Goal: Information Seeking & Learning: Learn about a topic

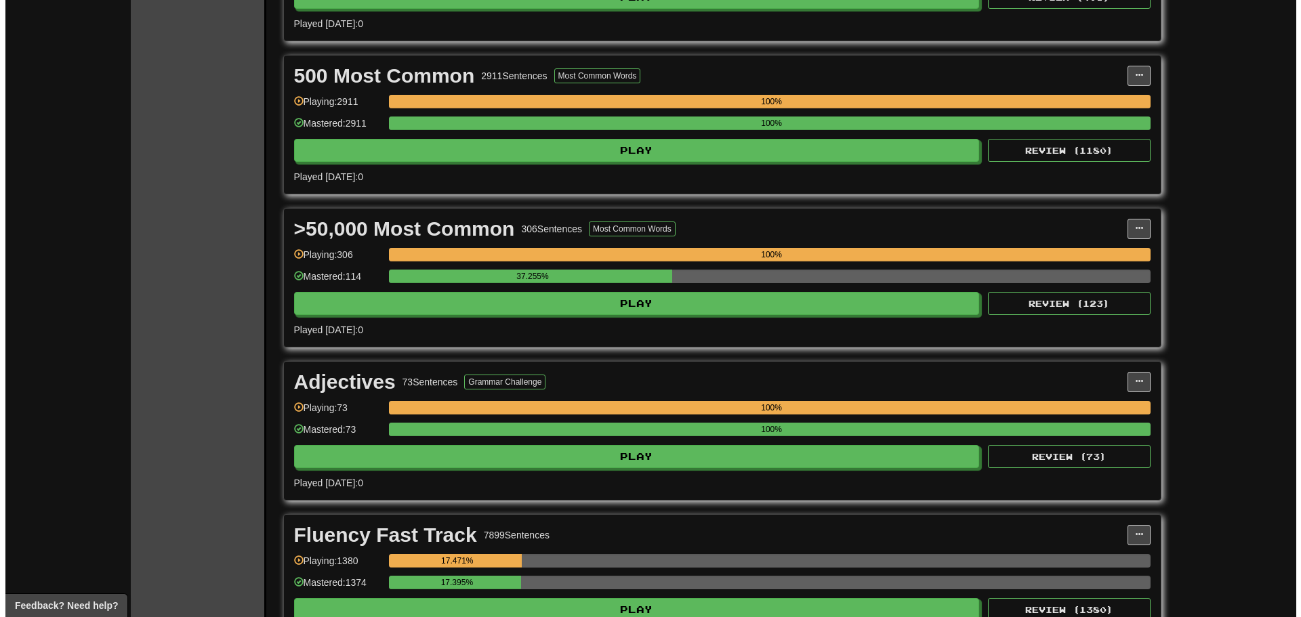
scroll to position [406, 0]
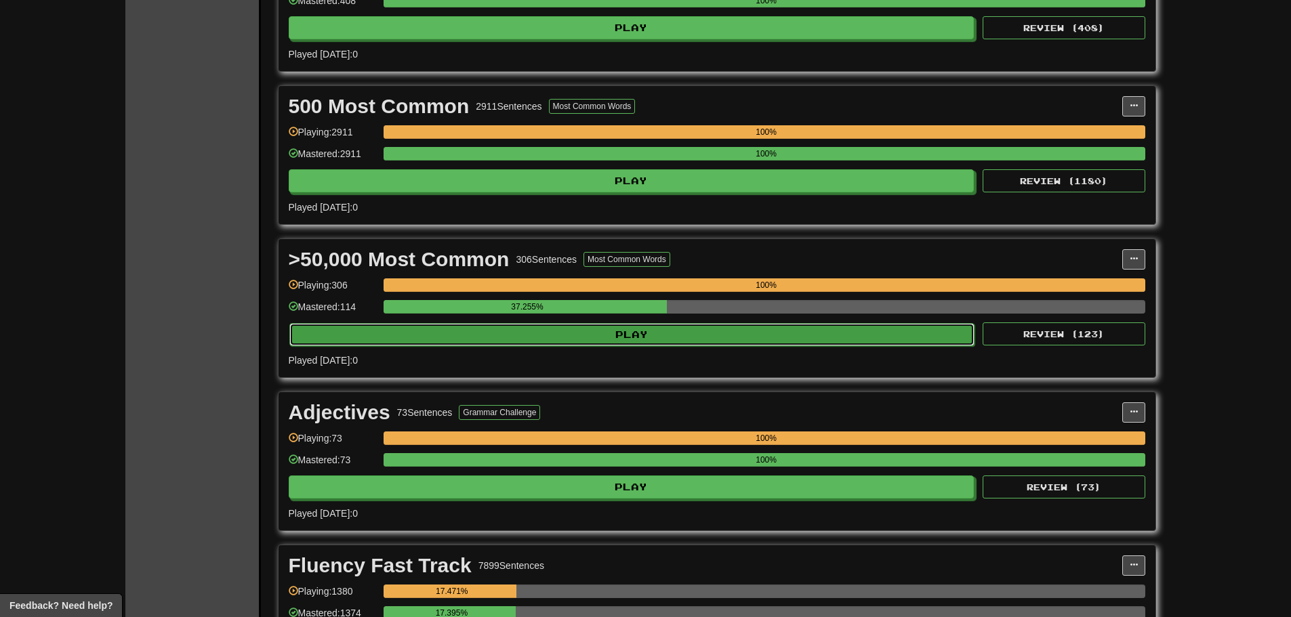
click at [759, 337] on button "Play" at bounding box center [632, 334] width 686 height 23
select select "**"
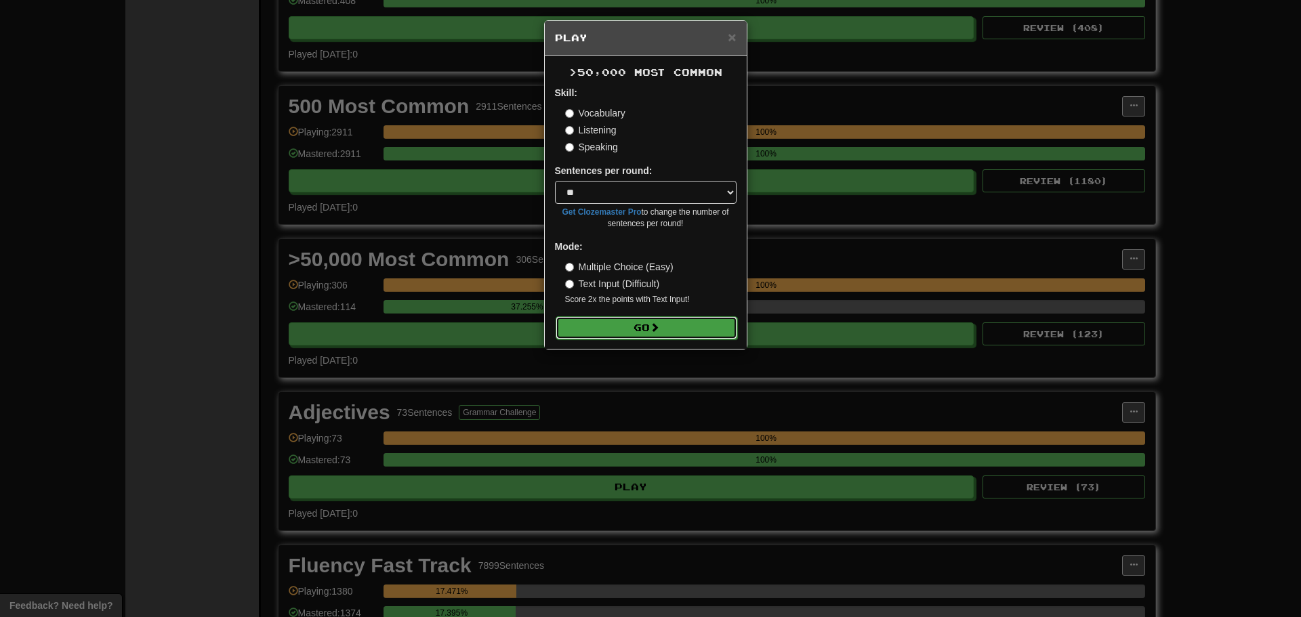
click at [636, 331] on button "Go" at bounding box center [647, 327] width 182 height 23
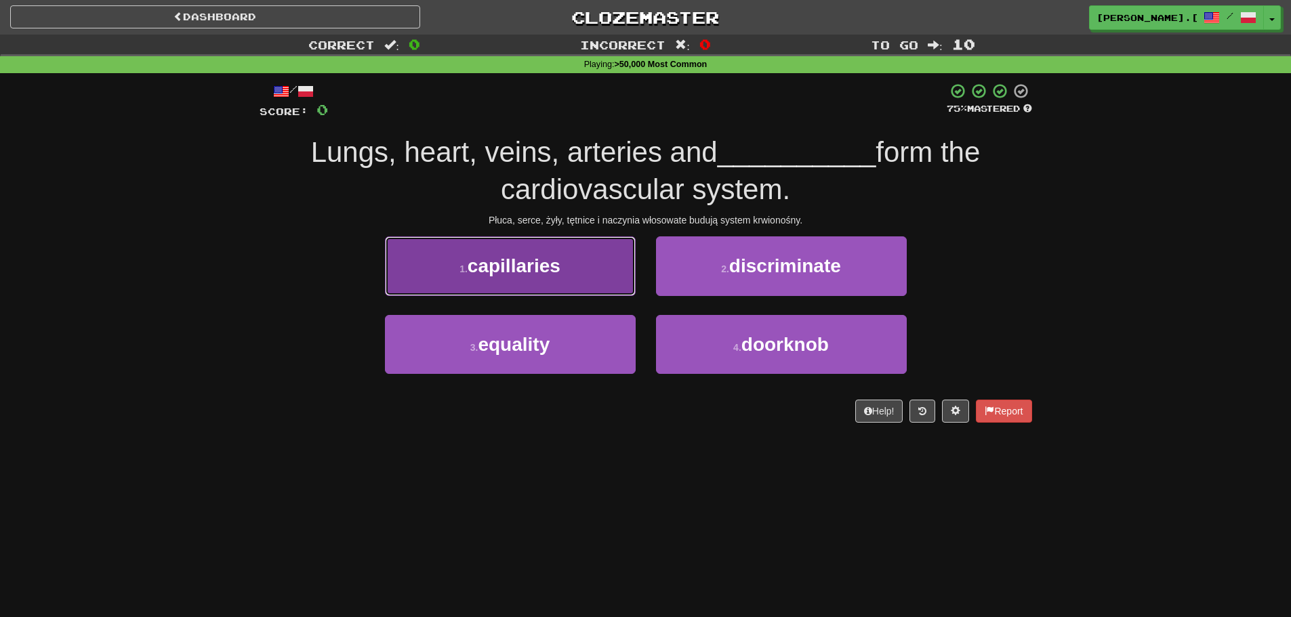
click at [469, 285] on button "1 . capillaries" at bounding box center [510, 265] width 251 height 59
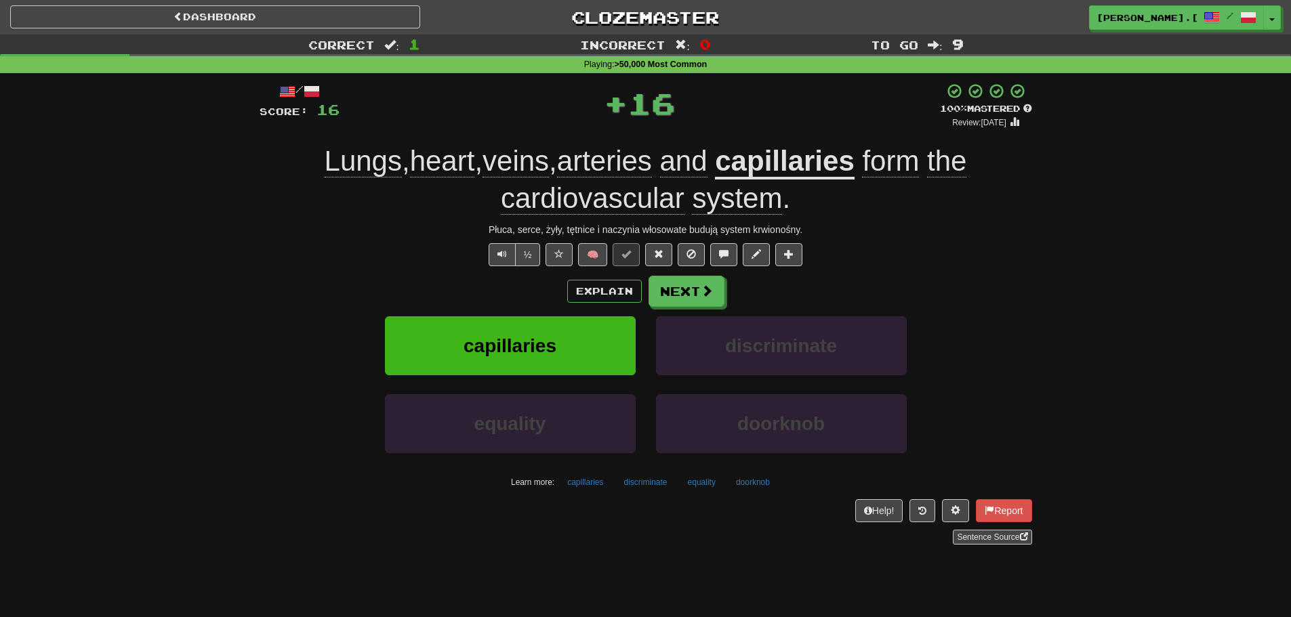
click at [690, 274] on div "/ Score: 16 + 16 100 % Mastered Review: [DATE] Lungs , heart , veins , arteries…" at bounding box center [645, 313] width 772 height 461
click at [696, 290] on button "Next" at bounding box center [687, 291] width 76 height 31
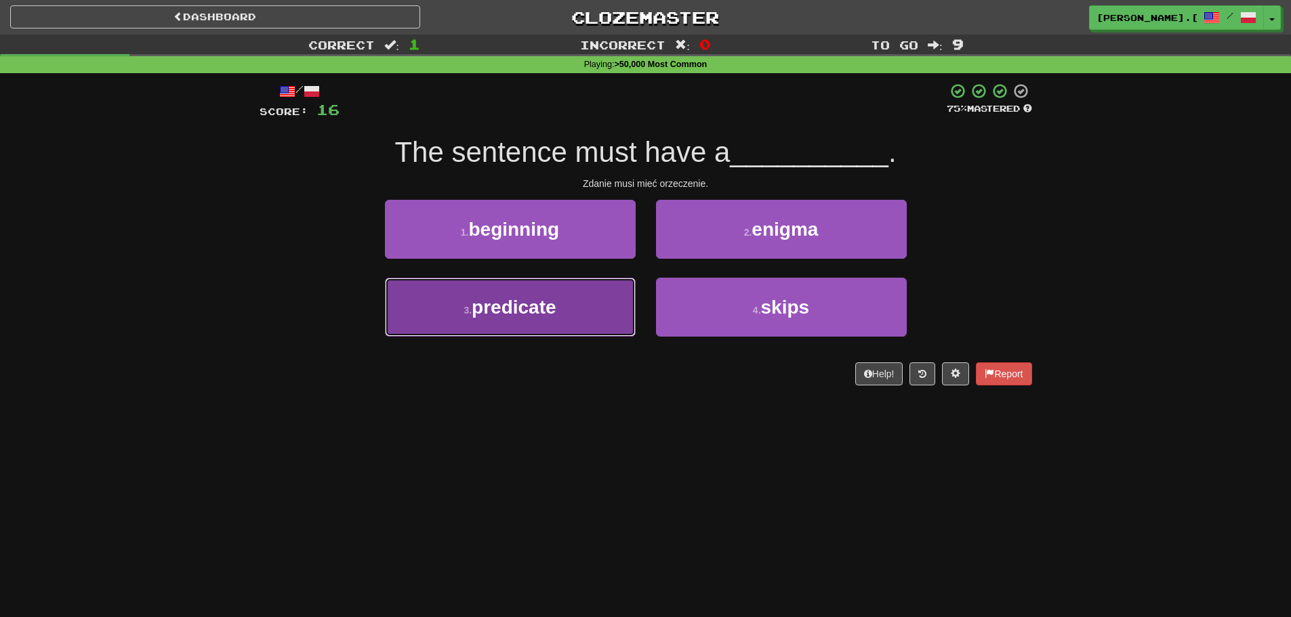
click at [467, 318] on button "3 . predicate" at bounding box center [510, 307] width 251 height 59
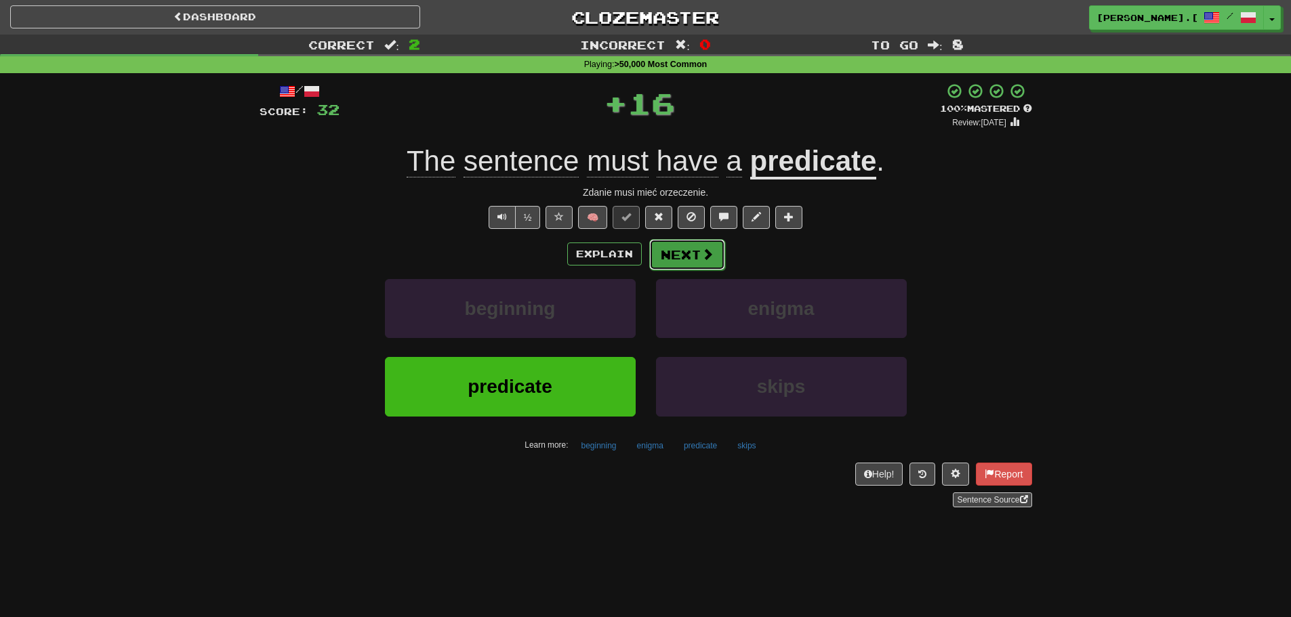
click at [660, 254] on button "Next" at bounding box center [687, 254] width 76 height 31
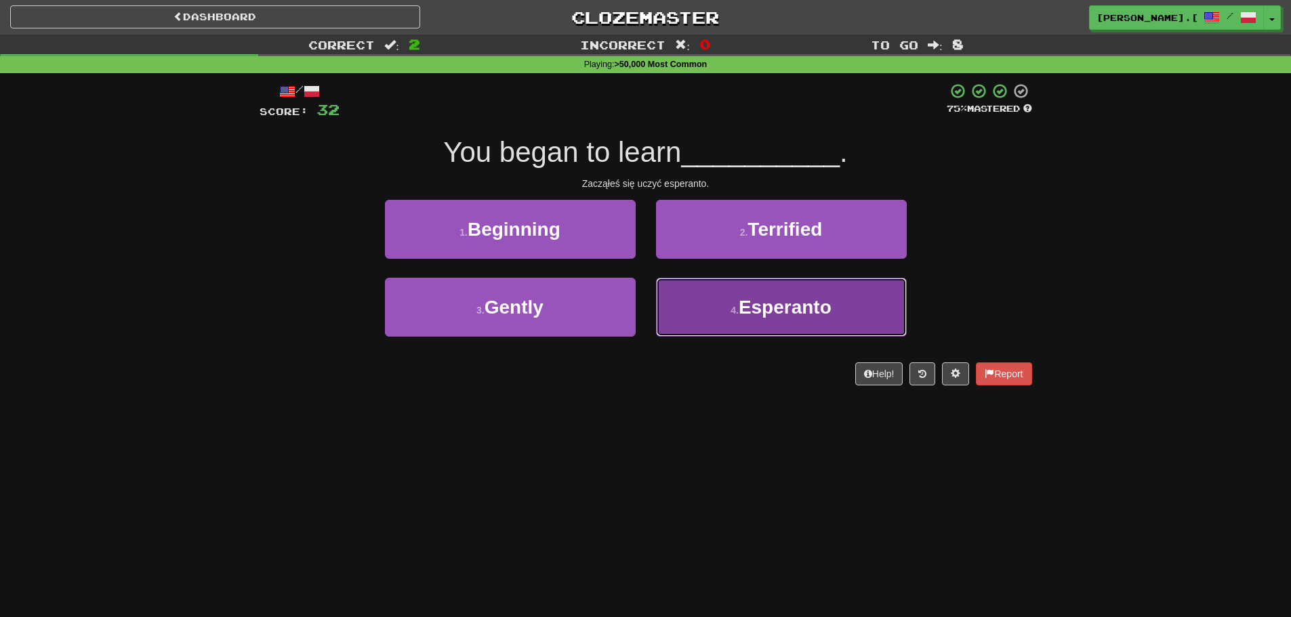
click at [786, 314] on span "Esperanto" at bounding box center [784, 307] width 93 height 21
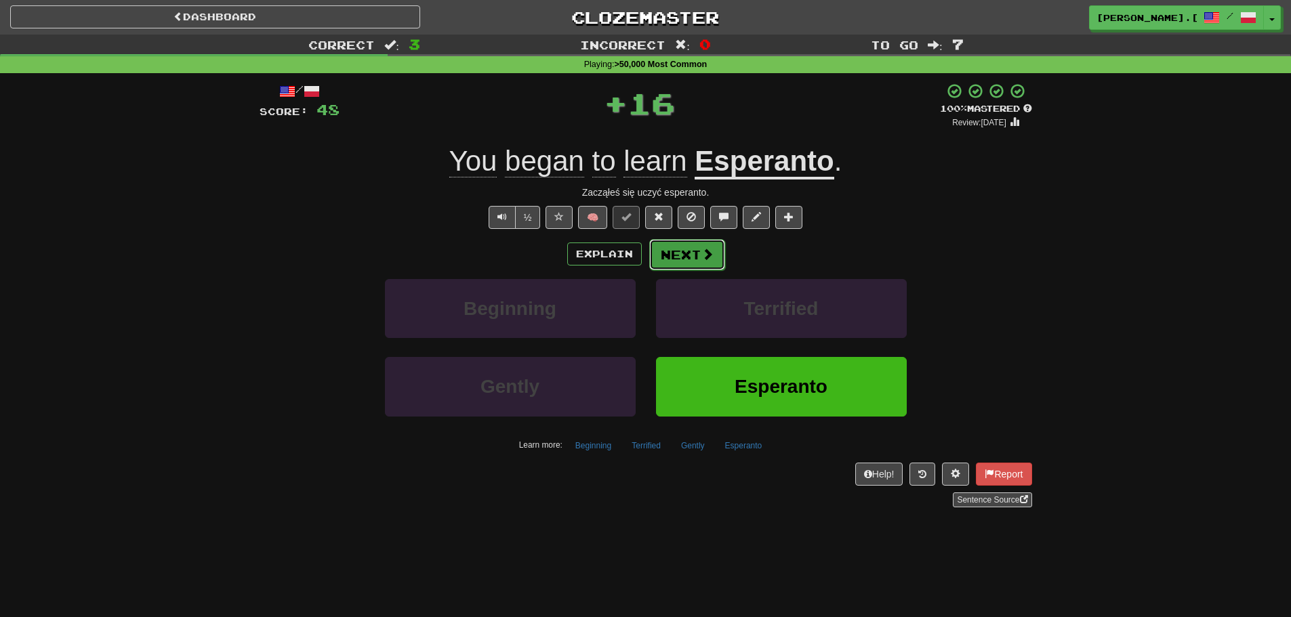
click at [688, 257] on button "Next" at bounding box center [687, 254] width 76 height 31
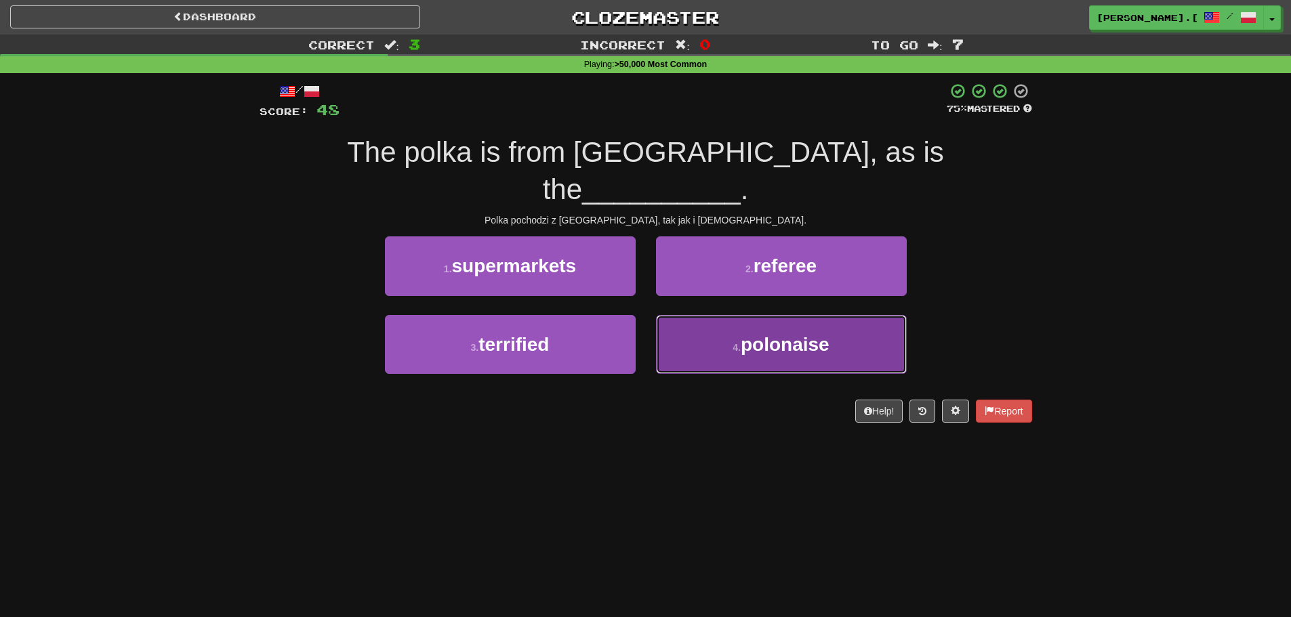
click at [741, 326] on button "4 . polonaise" at bounding box center [781, 344] width 251 height 59
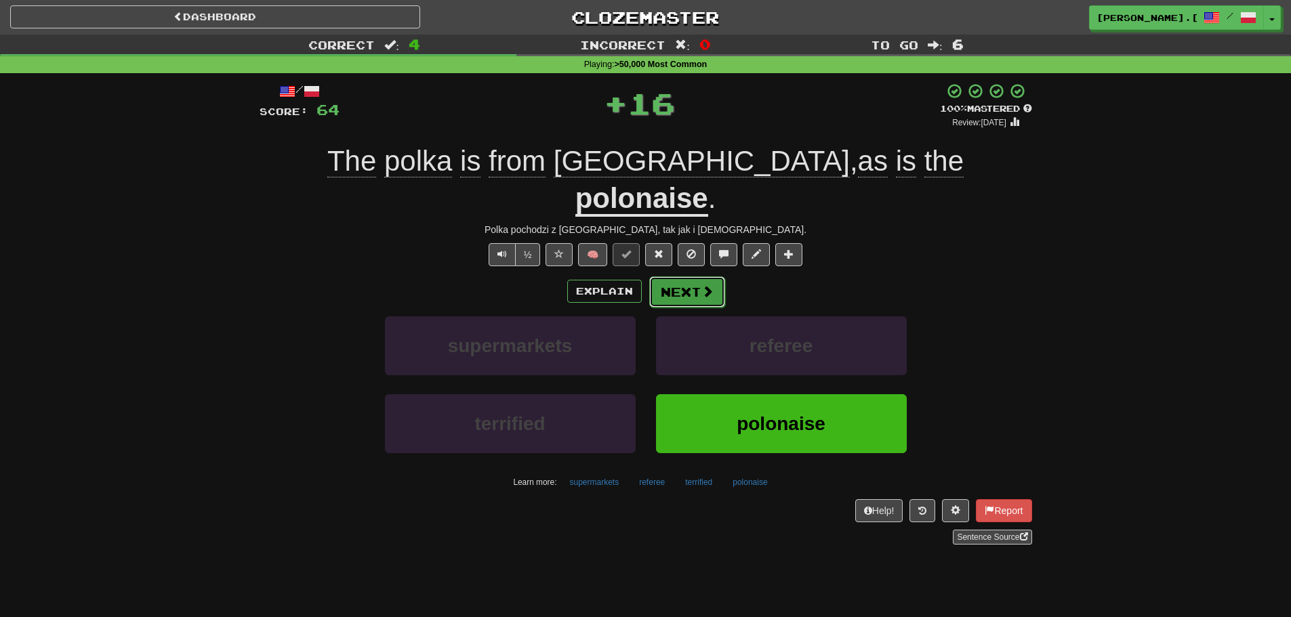
click at [707, 285] on span at bounding box center [707, 291] width 12 height 12
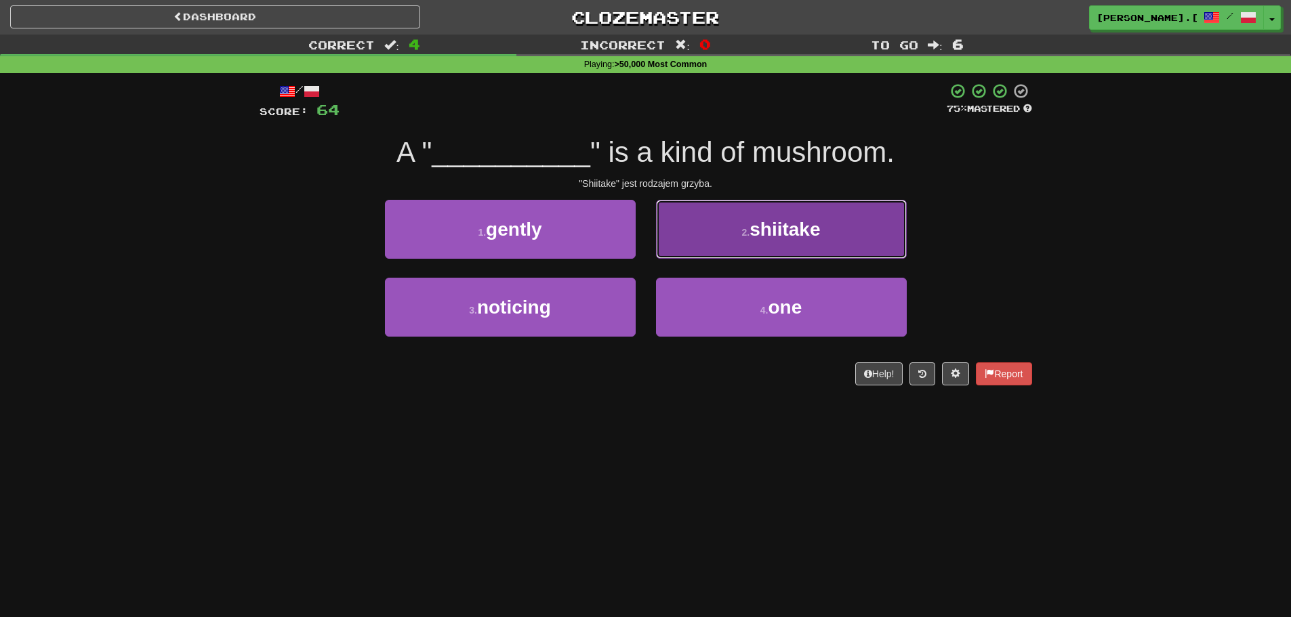
click at [742, 241] on button "2 . shiitake" at bounding box center [781, 229] width 251 height 59
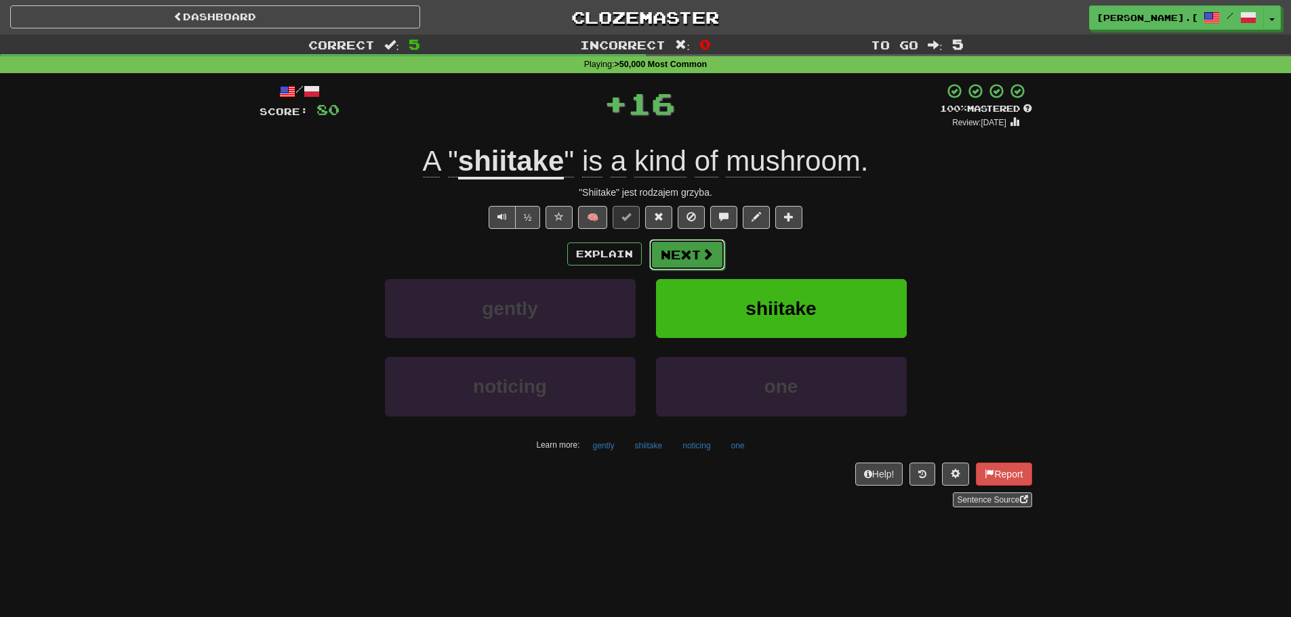
click at [675, 255] on button "Next" at bounding box center [687, 254] width 76 height 31
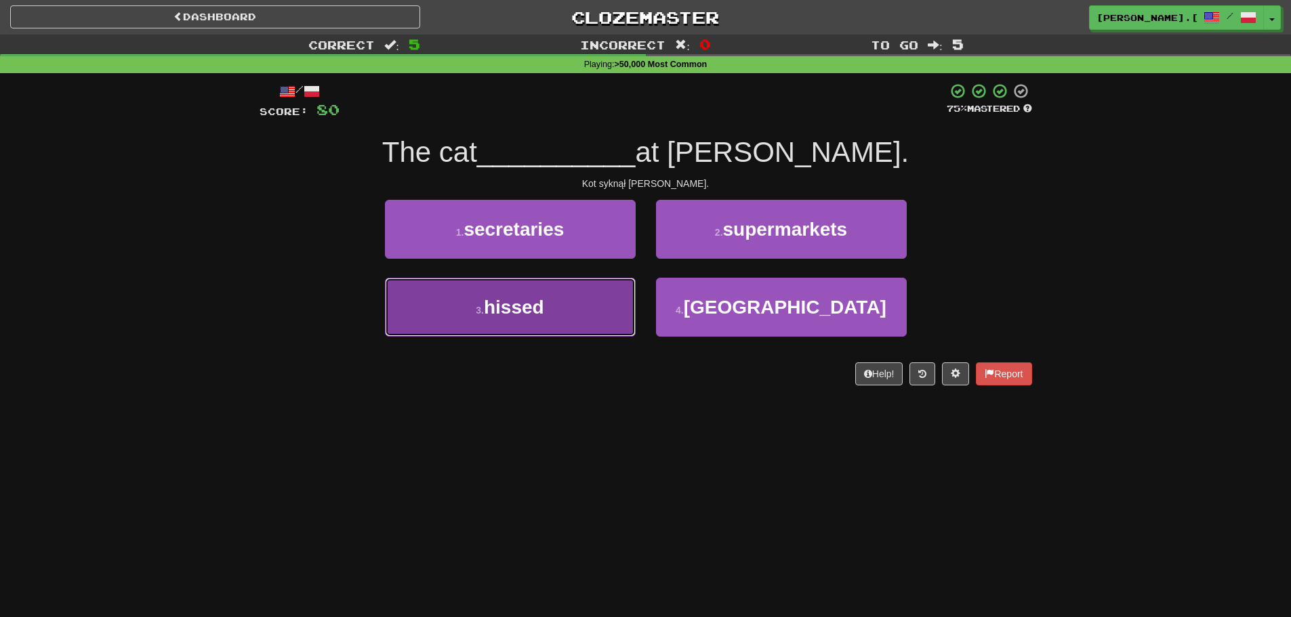
click at [469, 322] on button "3 . hissed" at bounding box center [510, 307] width 251 height 59
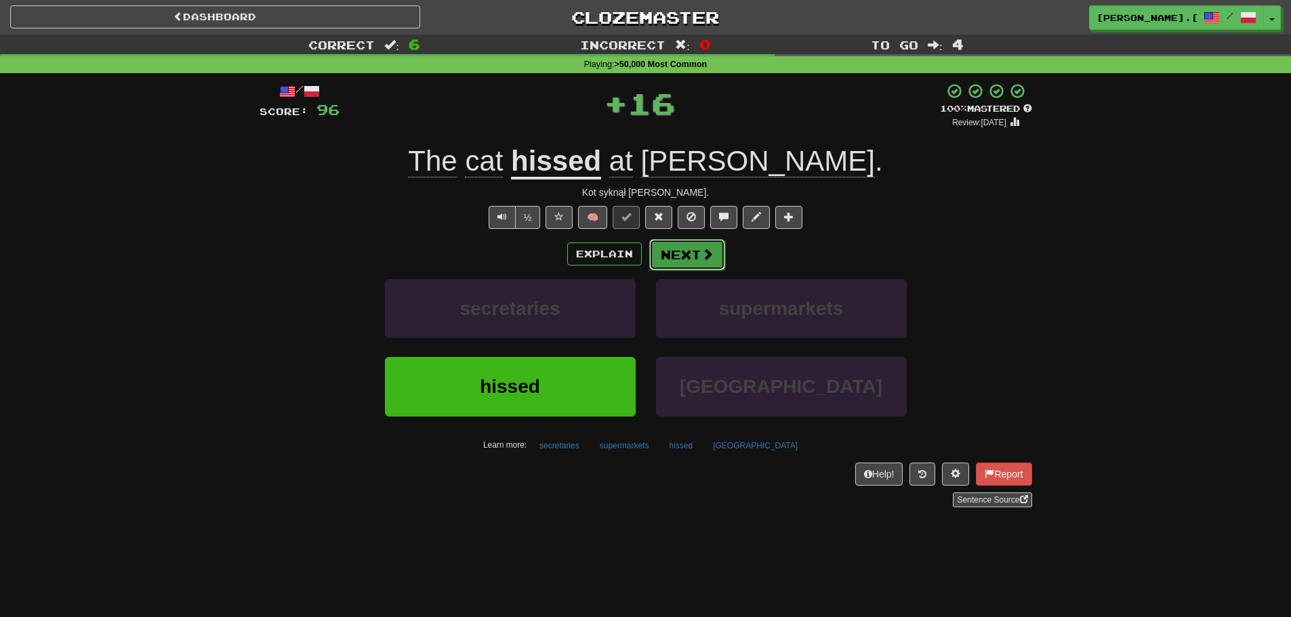
click at [684, 266] on button "Next" at bounding box center [687, 254] width 76 height 31
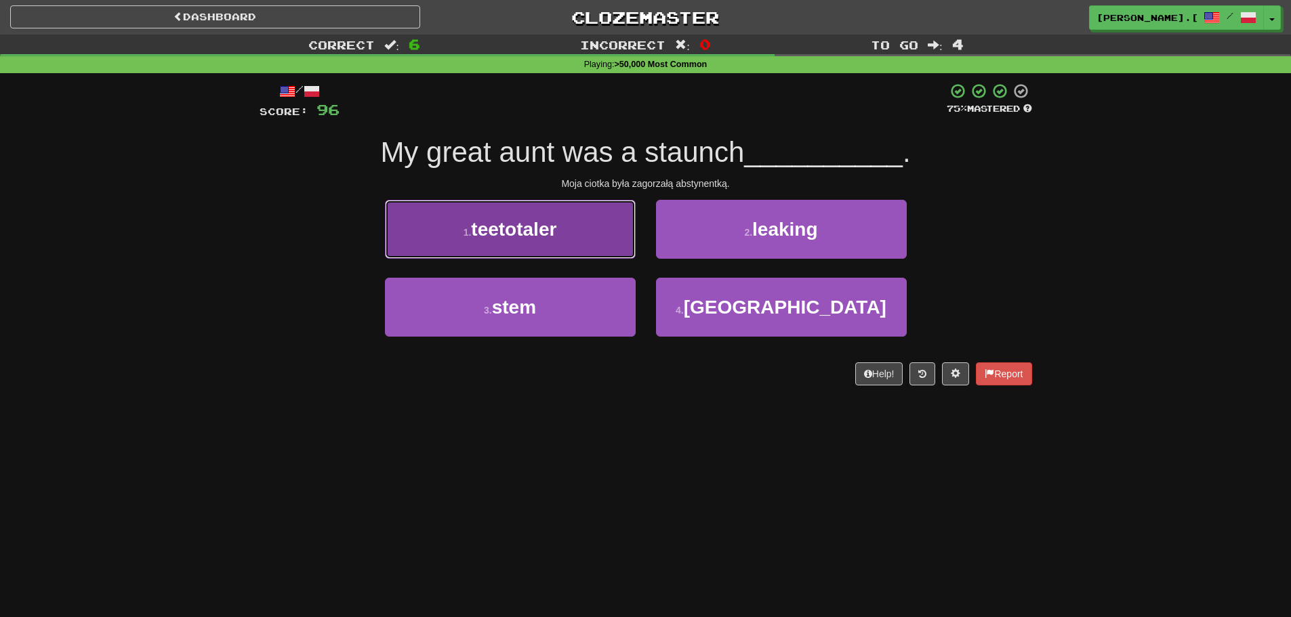
click at [492, 242] on button "1 . teetotaler" at bounding box center [510, 229] width 251 height 59
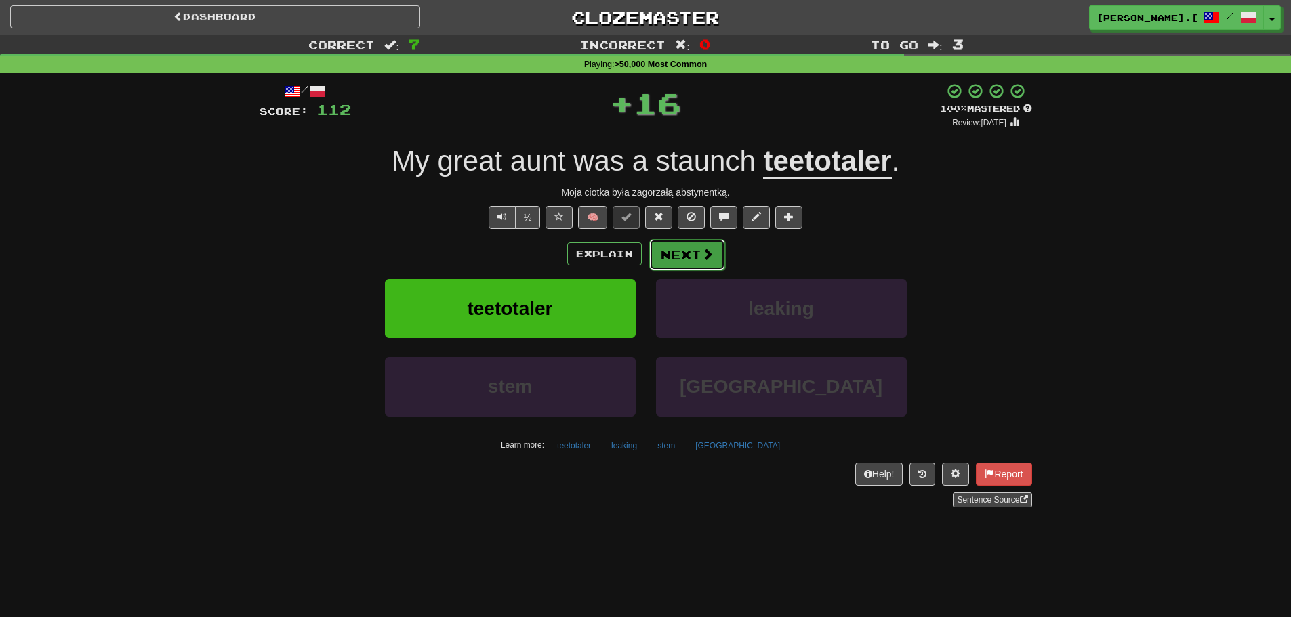
click at [680, 250] on button "Next" at bounding box center [687, 254] width 76 height 31
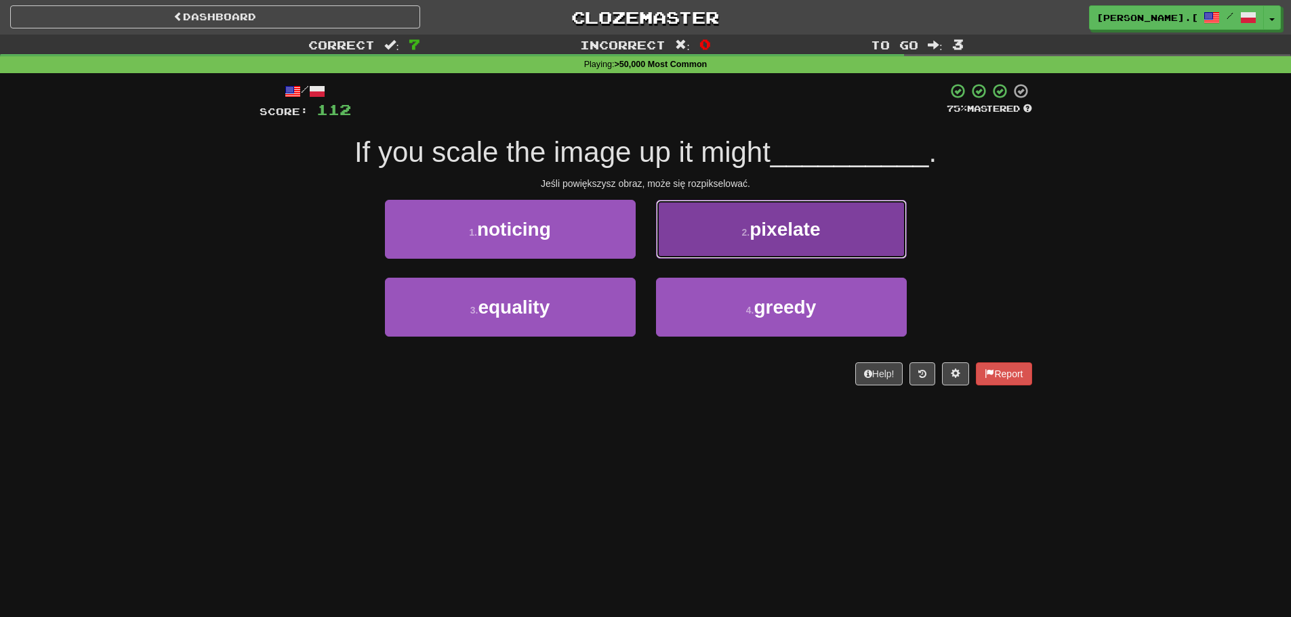
click at [757, 236] on span "pixelate" at bounding box center [784, 229] width 70 height 21
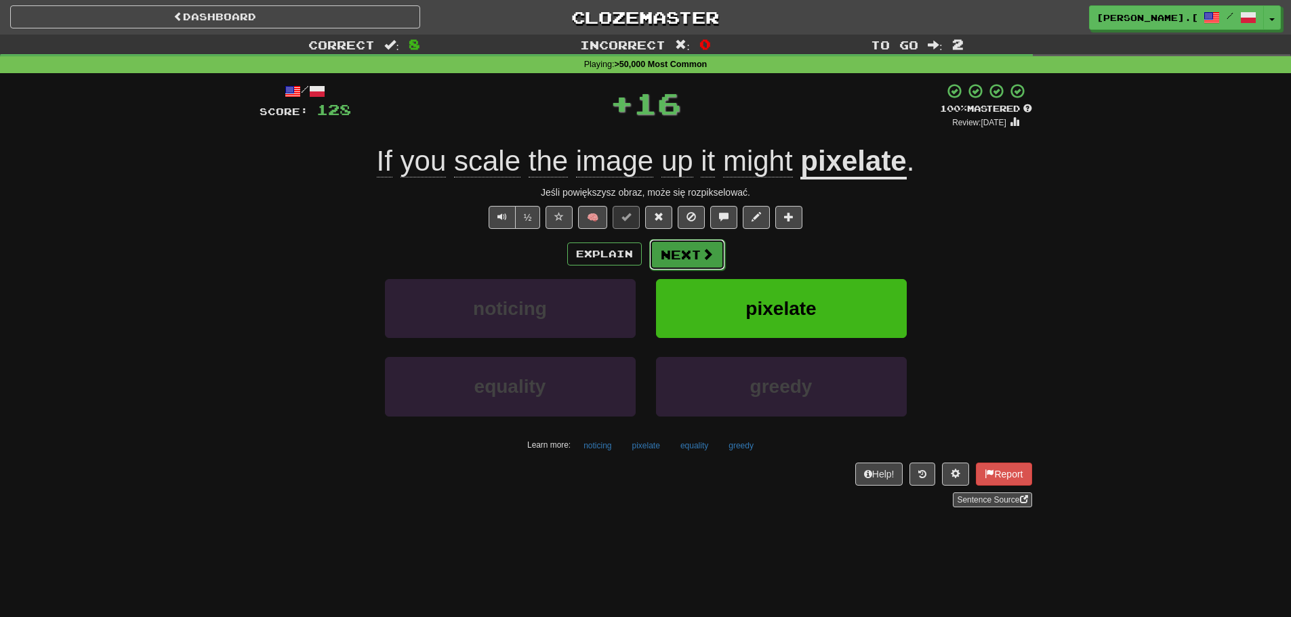
click at [675, 245] on button "Next" at bounding box center [687, 254] width 76 height 31
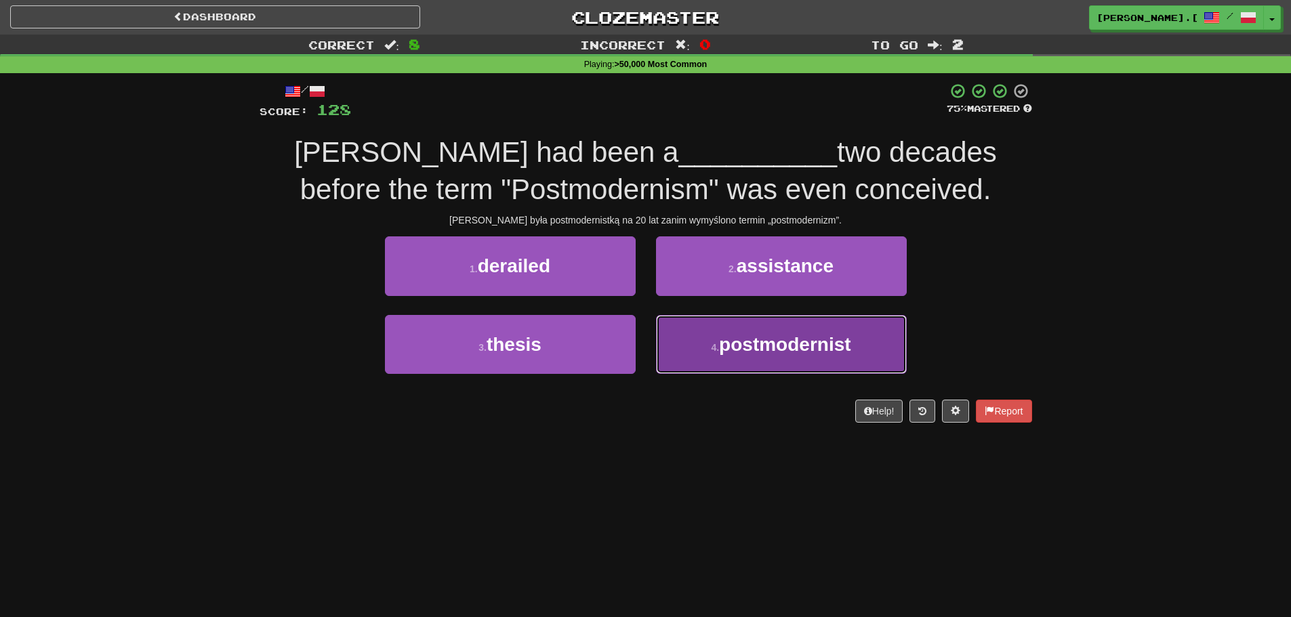
click at [753, 341] on span "postmodernist" at bounding box center [784, 344] width 131 height 21
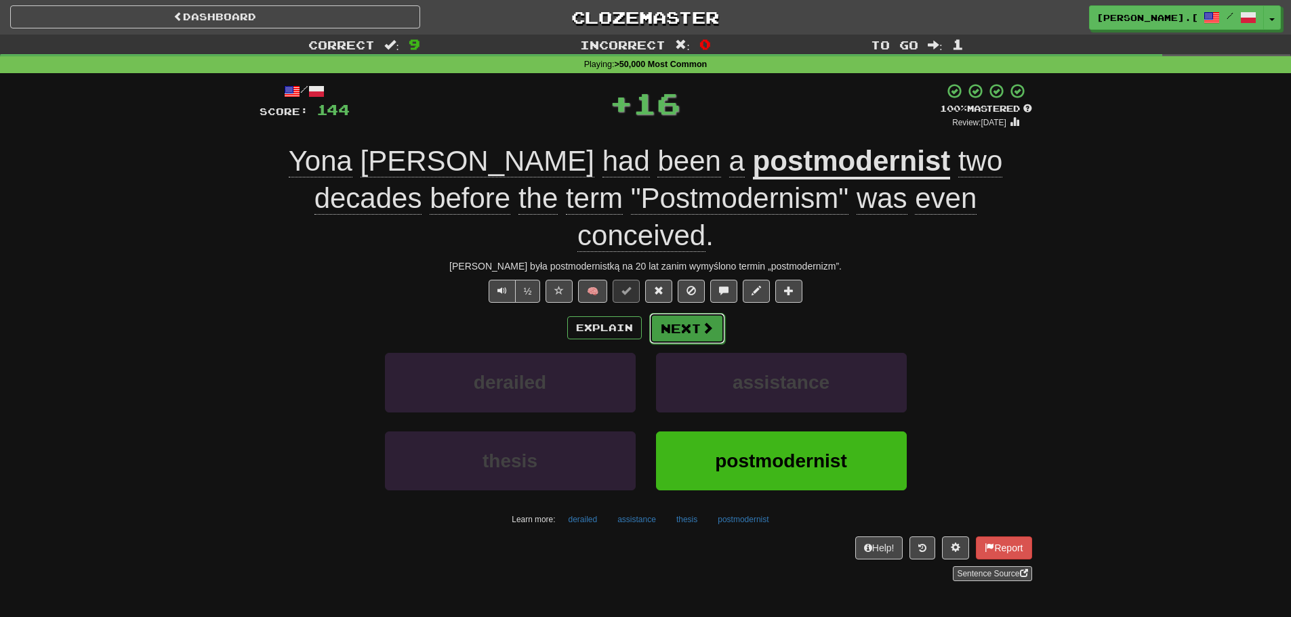
click at [707, 322] on span at bounding box center [707, 328] width 12 height 12
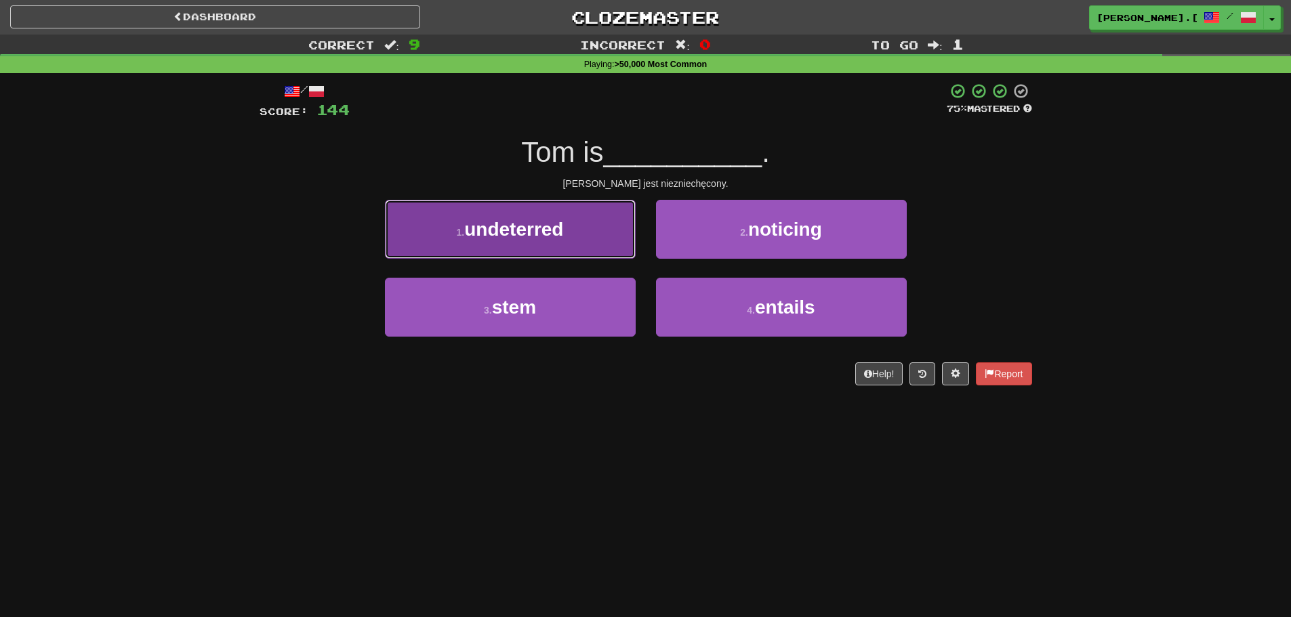
click at [571, 240] on button "1 . undeterred" at bounding box center [510, 229] width 251 height 59
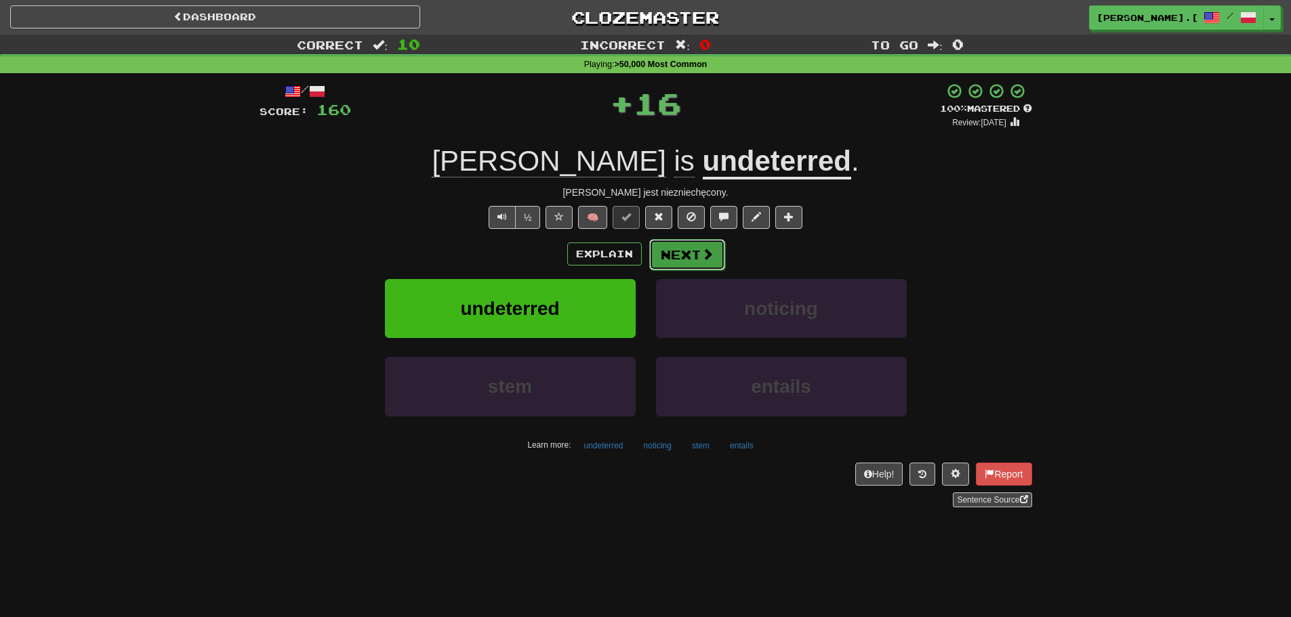
click at [697, 254] on button "Next" at bounding box center [687, 254] width 76 height 31
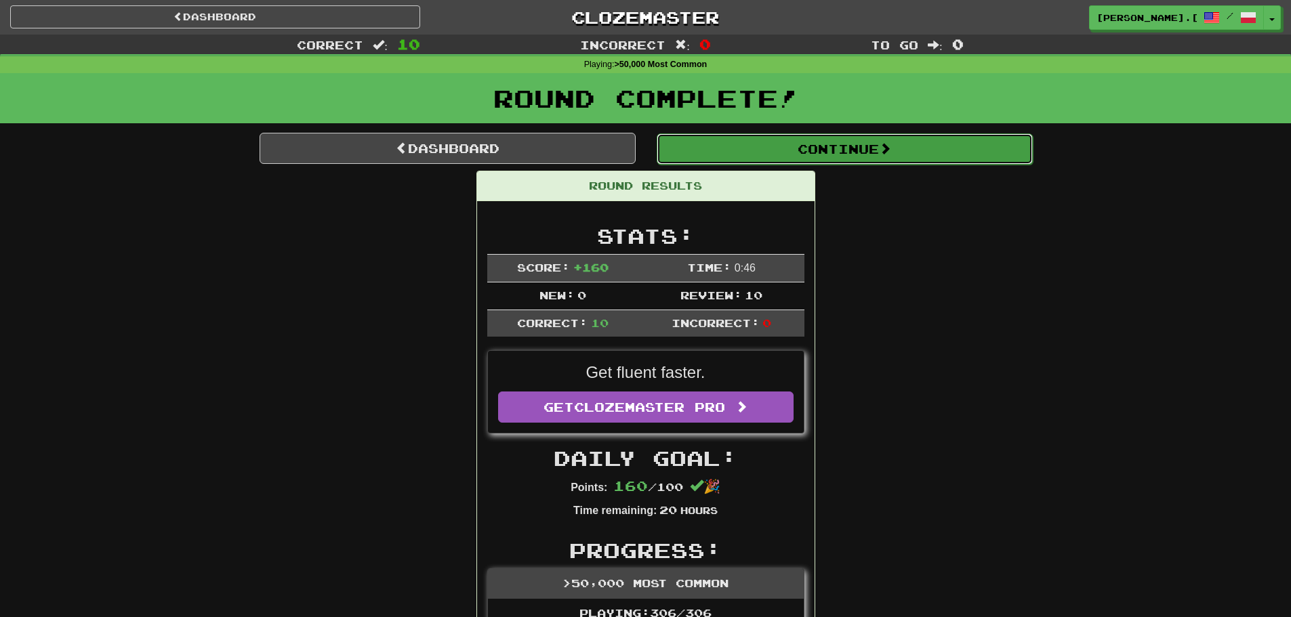
click at [868, 156] on button "Continue" at bounding box center [844, 148] width 376 height 31
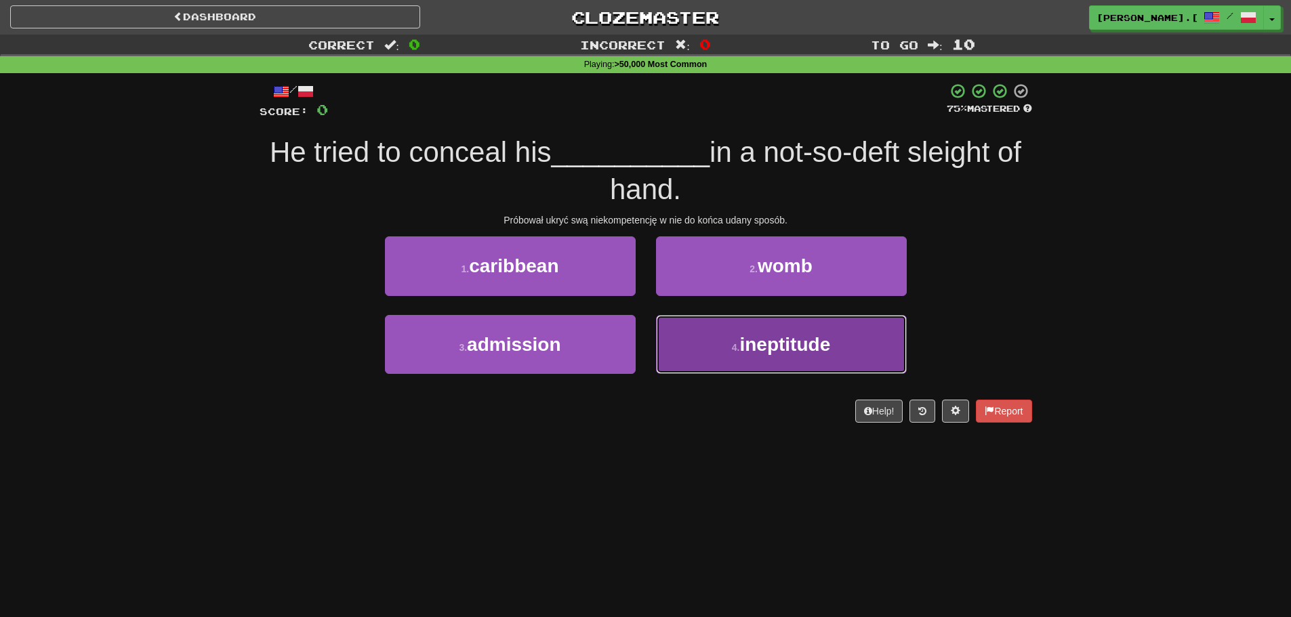
click at [773, 356] on button "4 . ineptitude" at bounding box center [781, 344] width 251 height 59
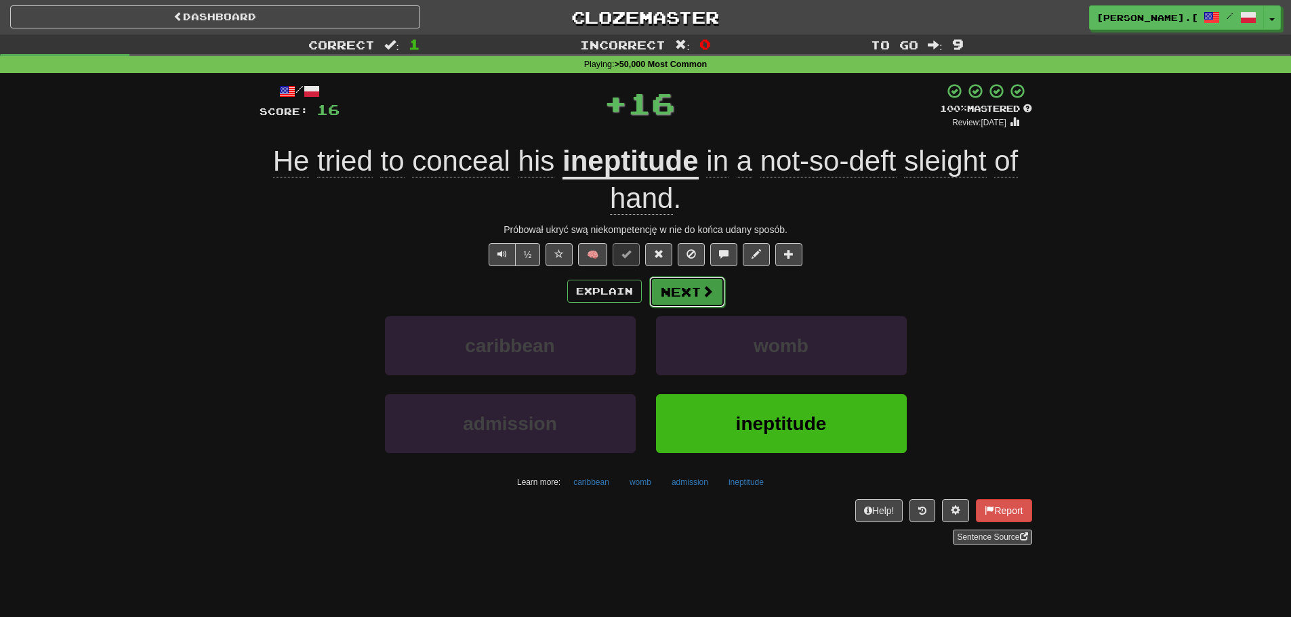
click at [691, 301] on button "Next" at bounding box center [687, 291] width 76 height 31
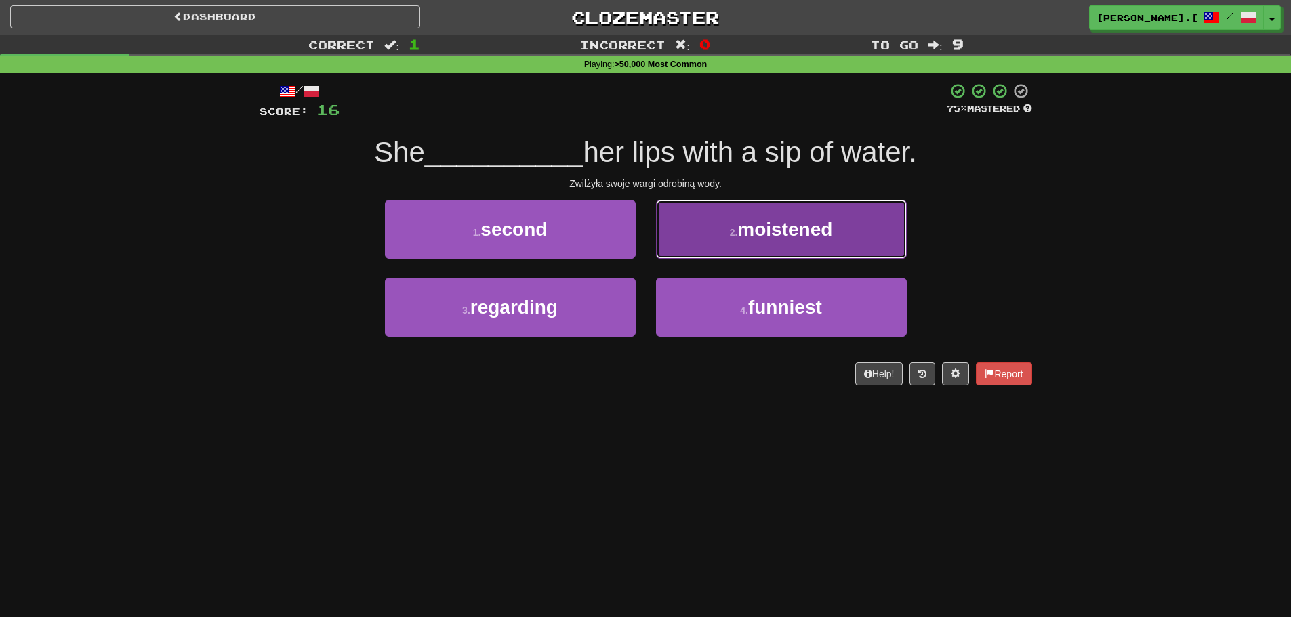
click at [751, 245] on button "2 . moistened" at bounding box center [781, 229] width 251 height 59
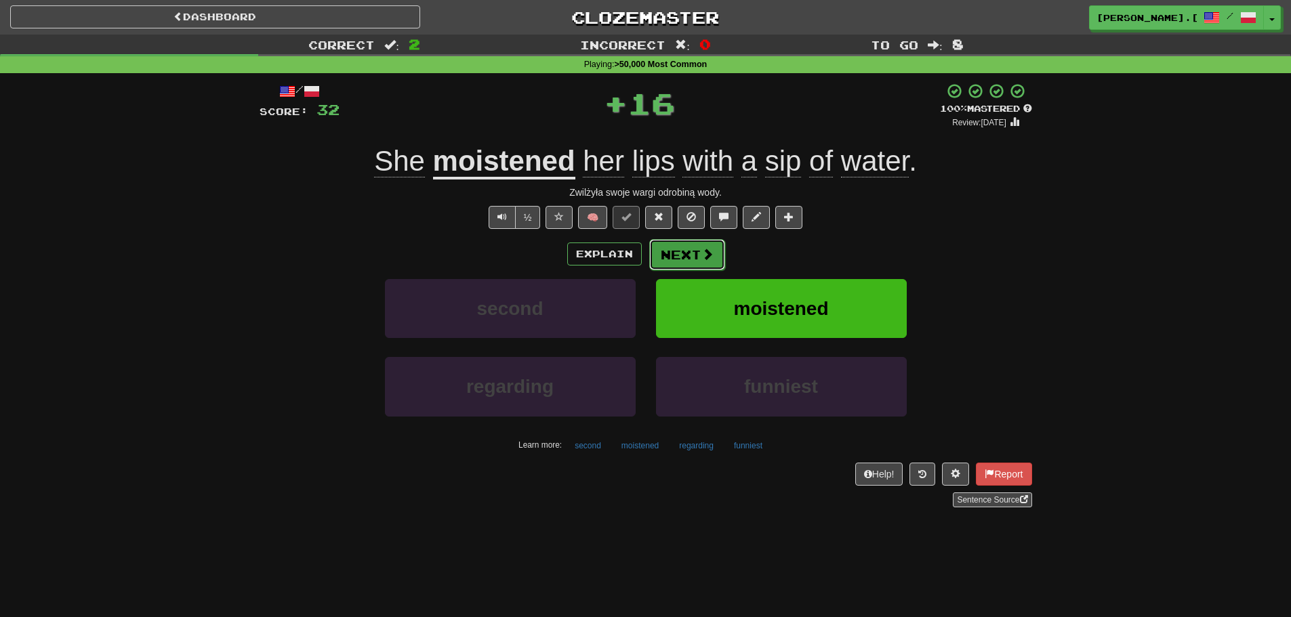
click at [701, 259] on span at bounding box center [707, 254] width 12 height 12
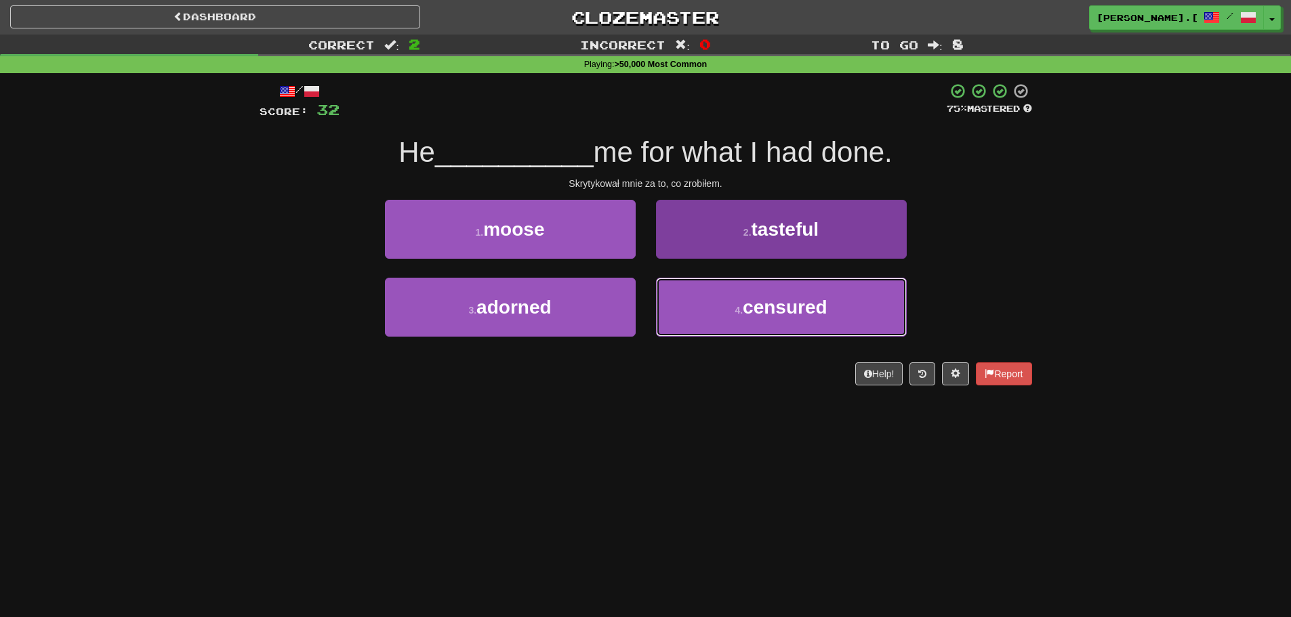
click at [731, 315] on button "4 . censured" at bounding box center [781, 307] width 251 height 59
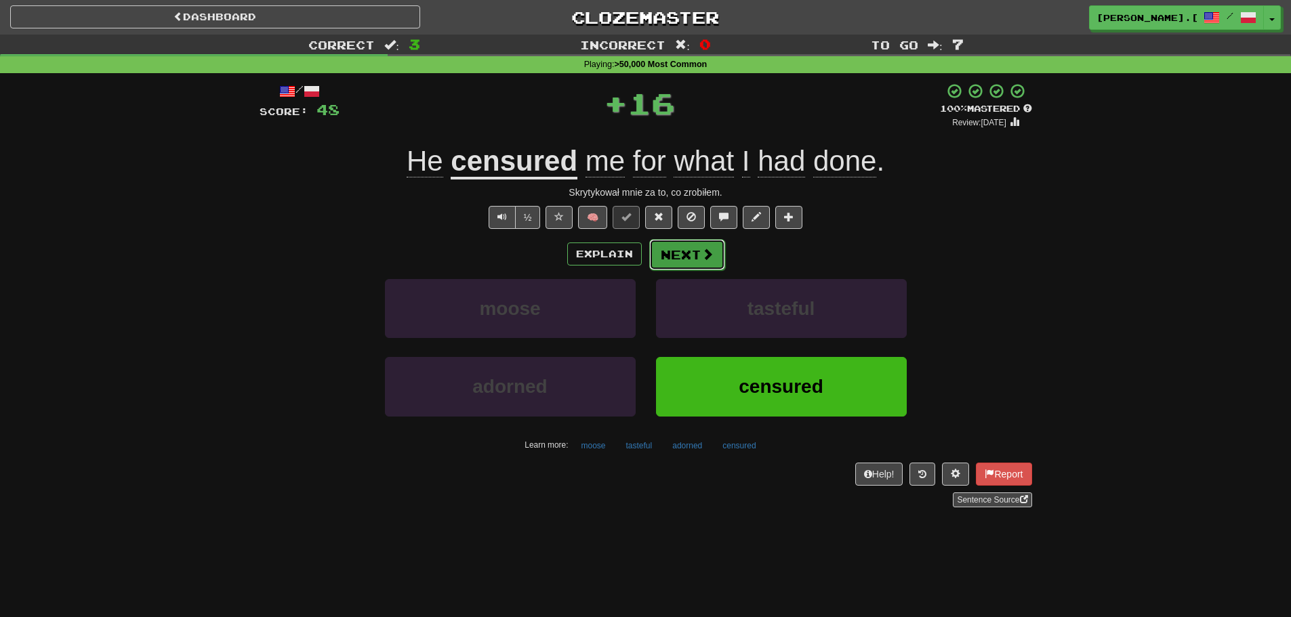
click at [673, 255] on button "Next" at bounding box center [687, 254] width 76 height 31
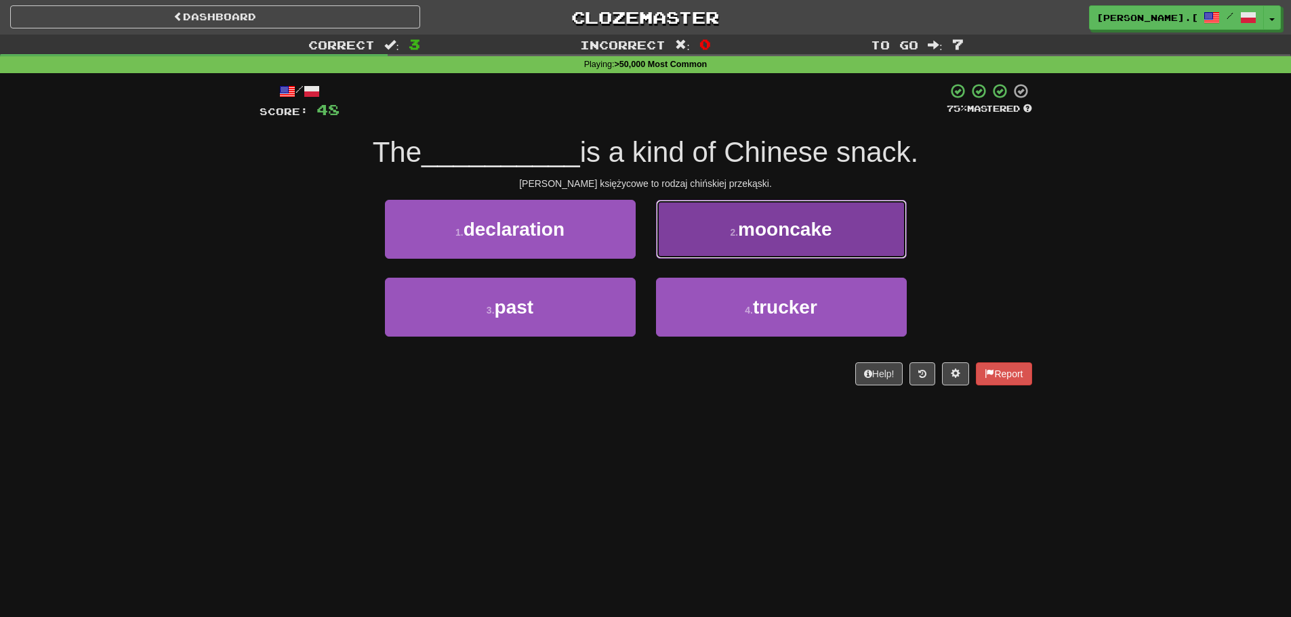
click at [787, 231] on span "mooncake" at bounding box center [785, 229] width 94 height 21
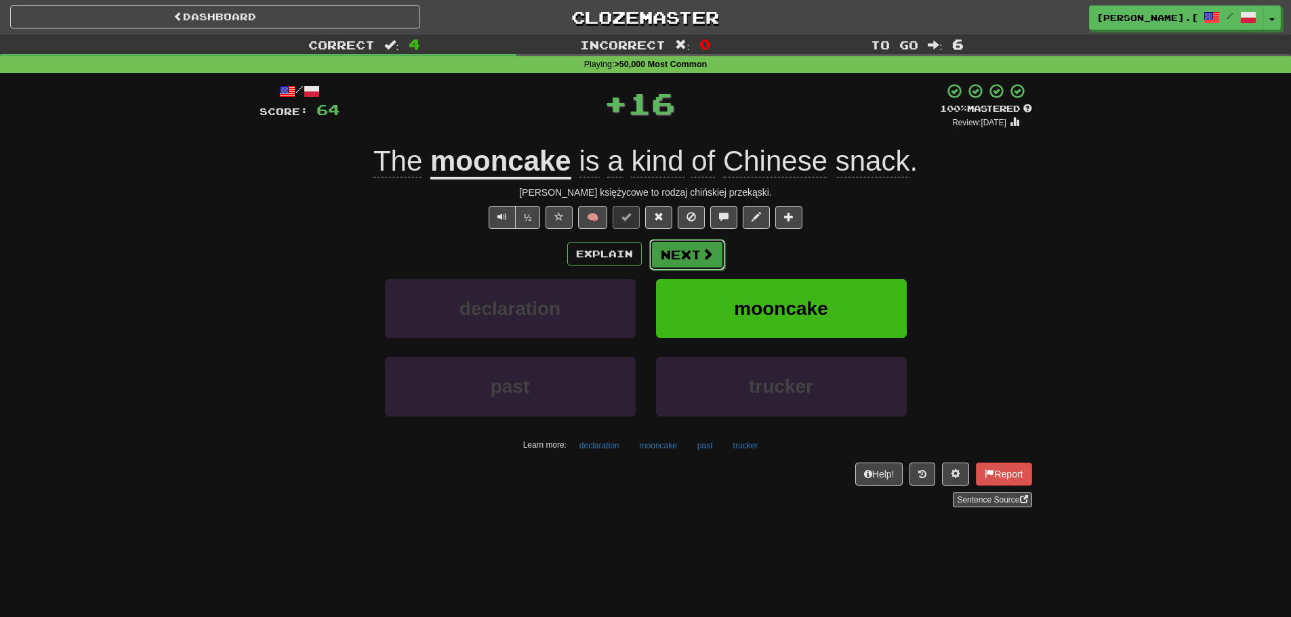
click at [701, 249] on span at bounding box center [707, 254] width 12 height 12
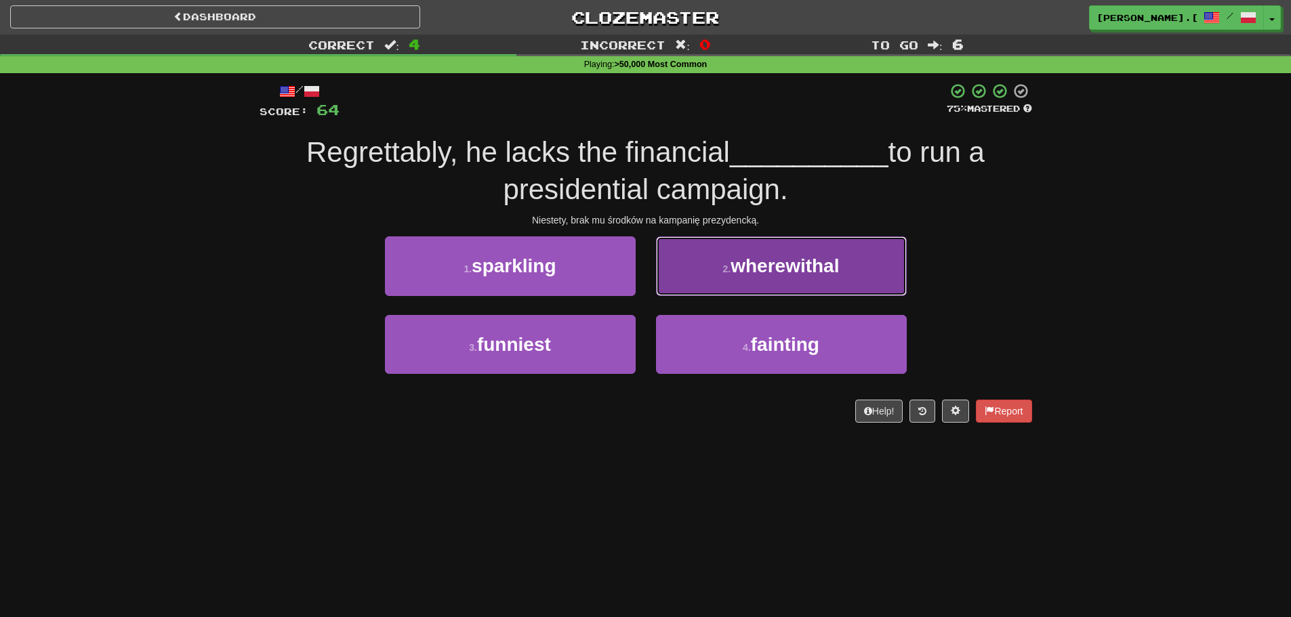
click at [768, 276] on span "wherewithal" at bounding box center [784, 265] width 108 height 21
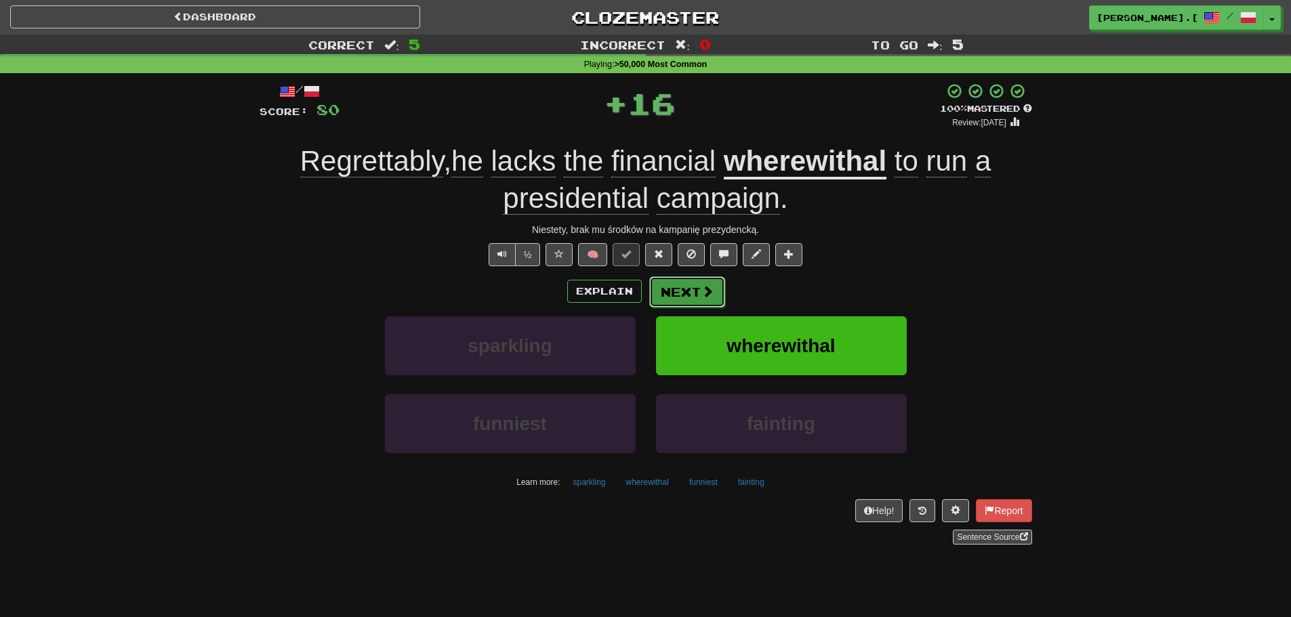
click at [698, 291] on button "Next" at bounding box center [687, 291] width 76 height 31
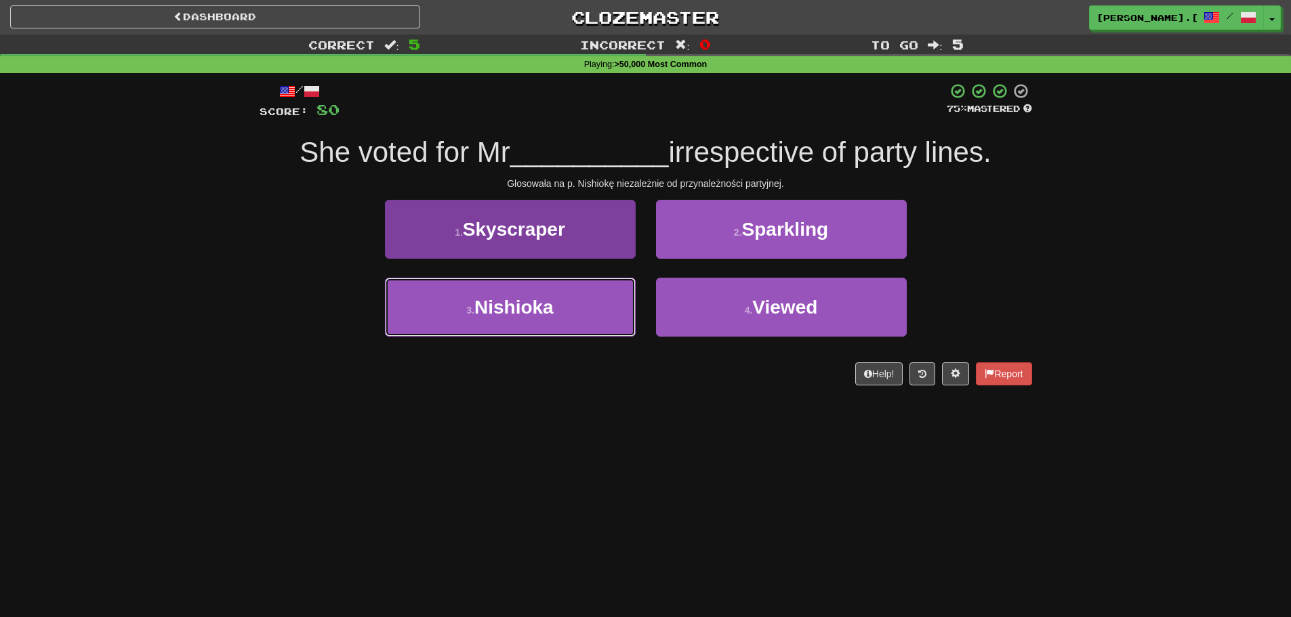
drag, startPoint x: 520, startPoint y: 312, endPoint x: 552, endPoint y: 306, distance: 32.4
click at [522, 312] on span "Nishioka" at bounding box center [513, 307] width 79 height 21
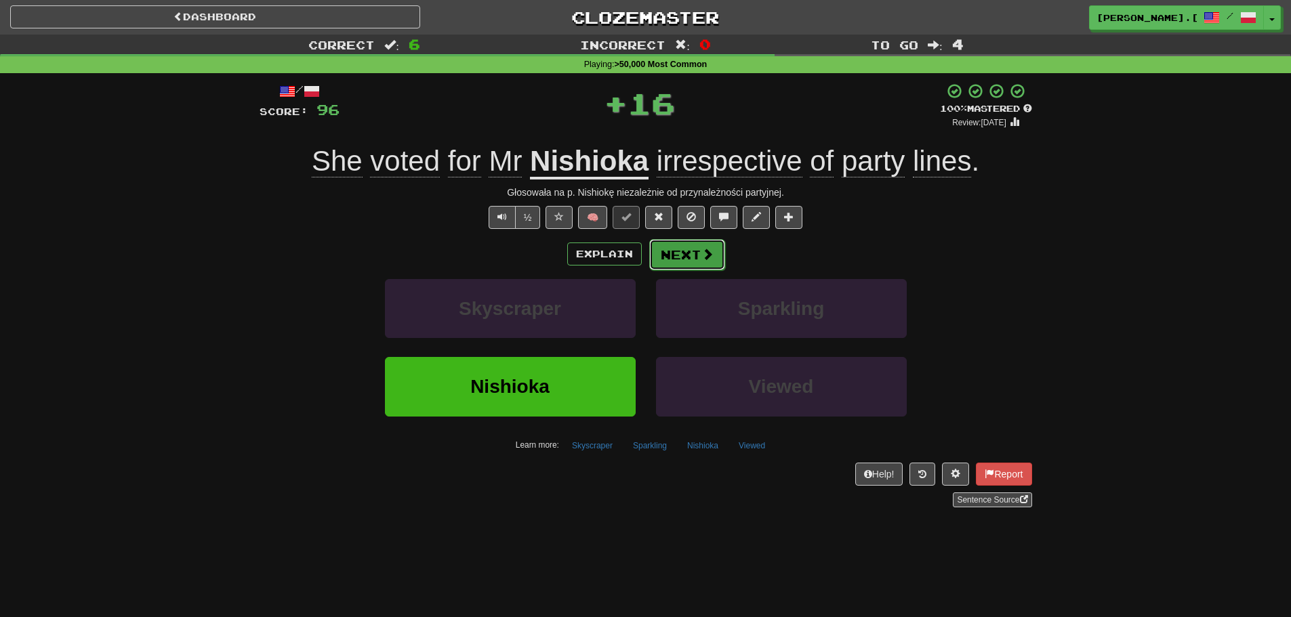
click at [706, 259] on span at bounding box center [707, 254] width 12 height 12
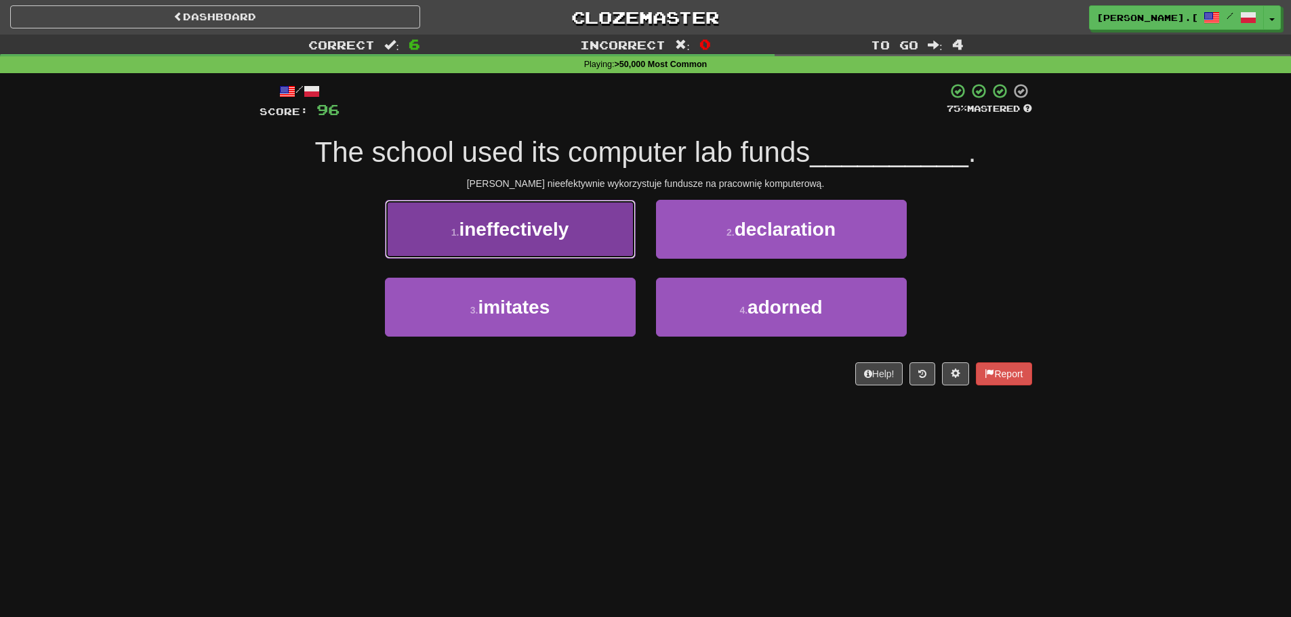
click at [507, 239] on span "ineffectively" at bounding box center [514, 229] width 110 height 21
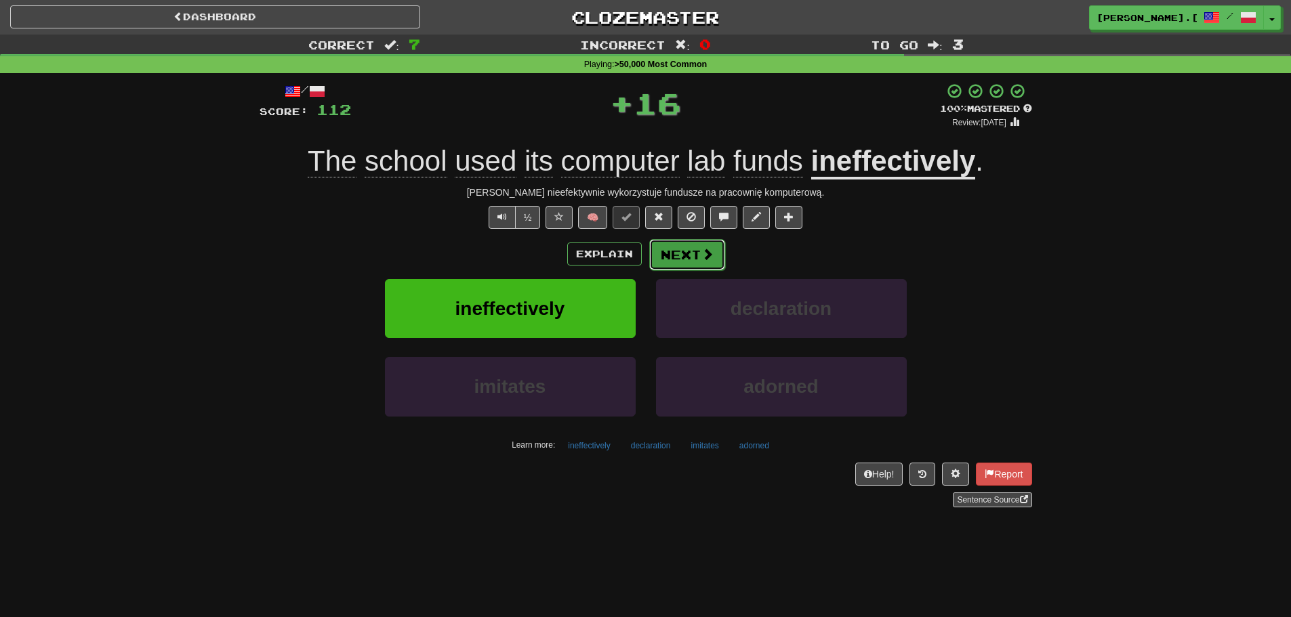
click at [710, 249] on span at bounding box center [707, 254] width 12 height 12
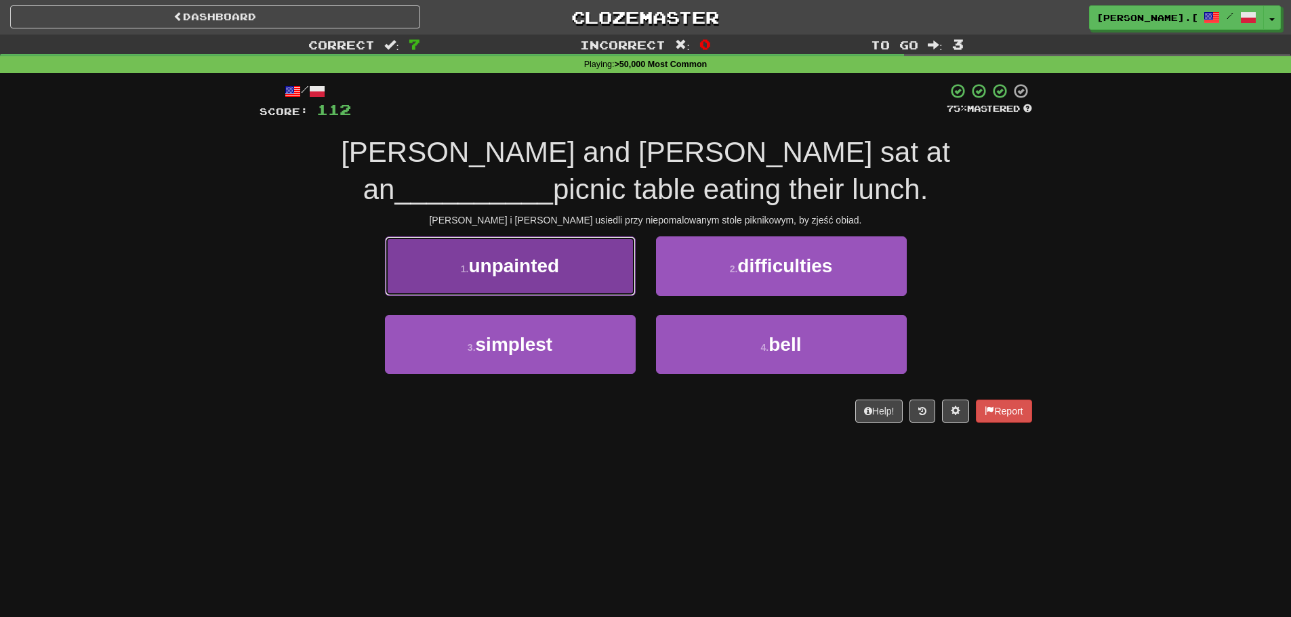
click at [501, 268] on span "unpainted" at bounding box center [513, 265] width 91 height 21
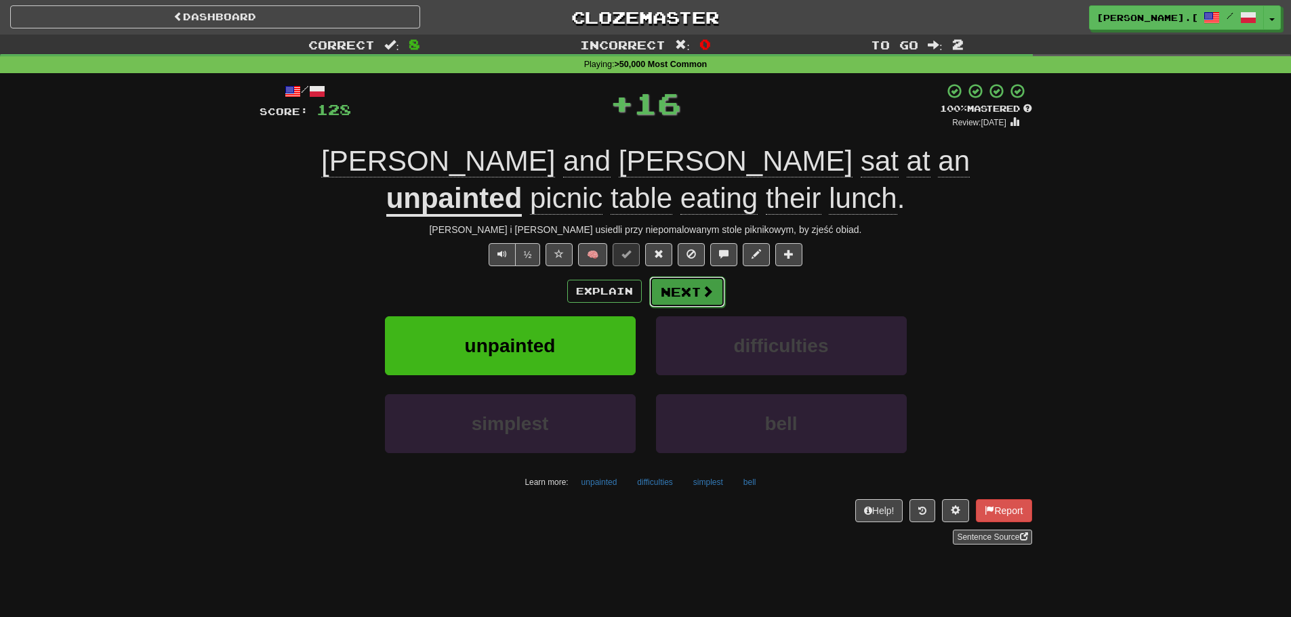
click at [684, 287] on button "Next" at bounding box center [687, 291] width 76 height 31
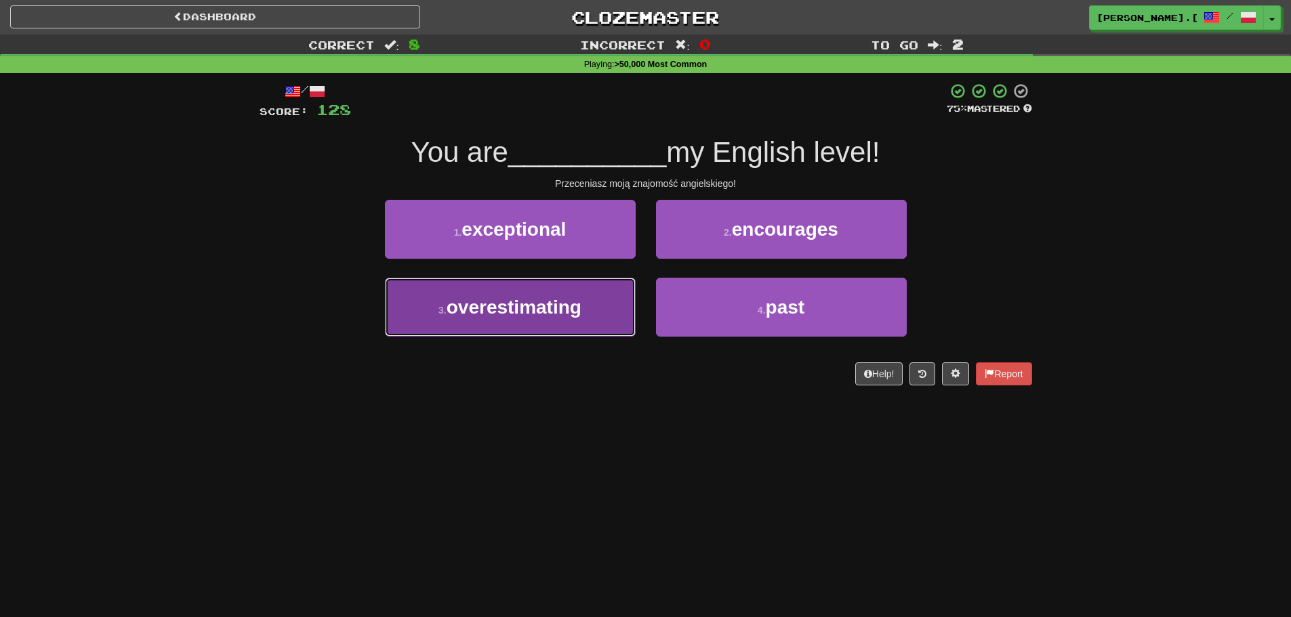
click at [547, 328] on button "3 . overestimating" at bounding box center [510, 307] width 251 height 59
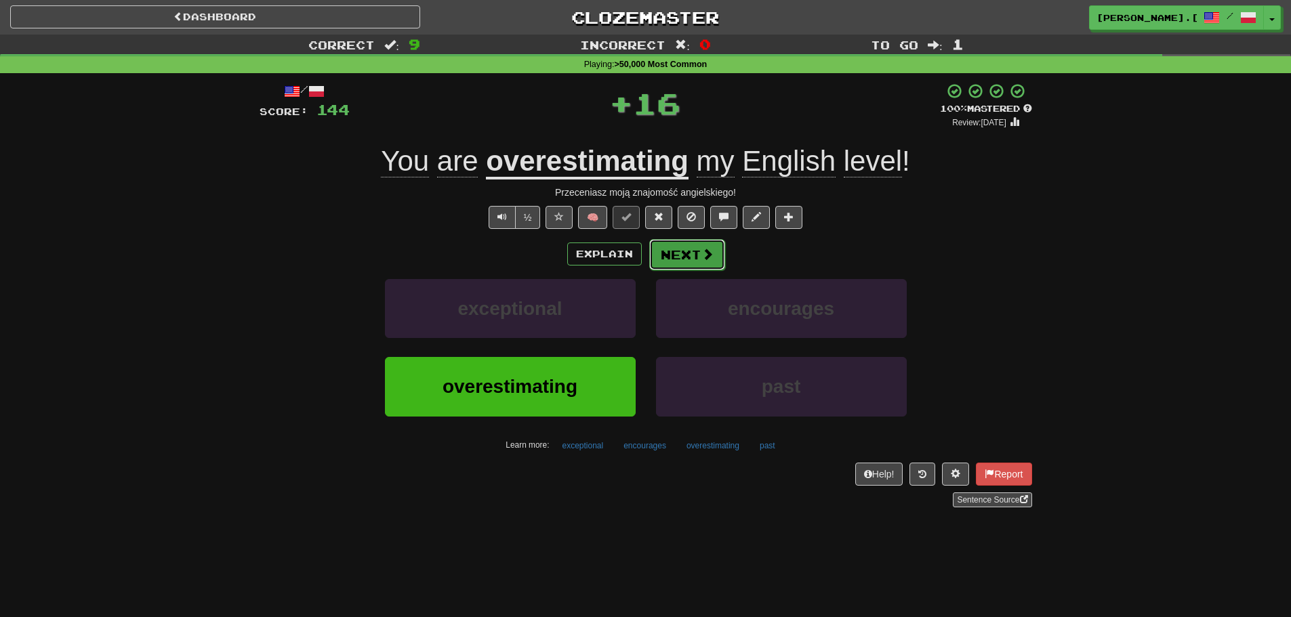
click at [701, 255] on span at bounding box center [707, 254] width 12 height 12
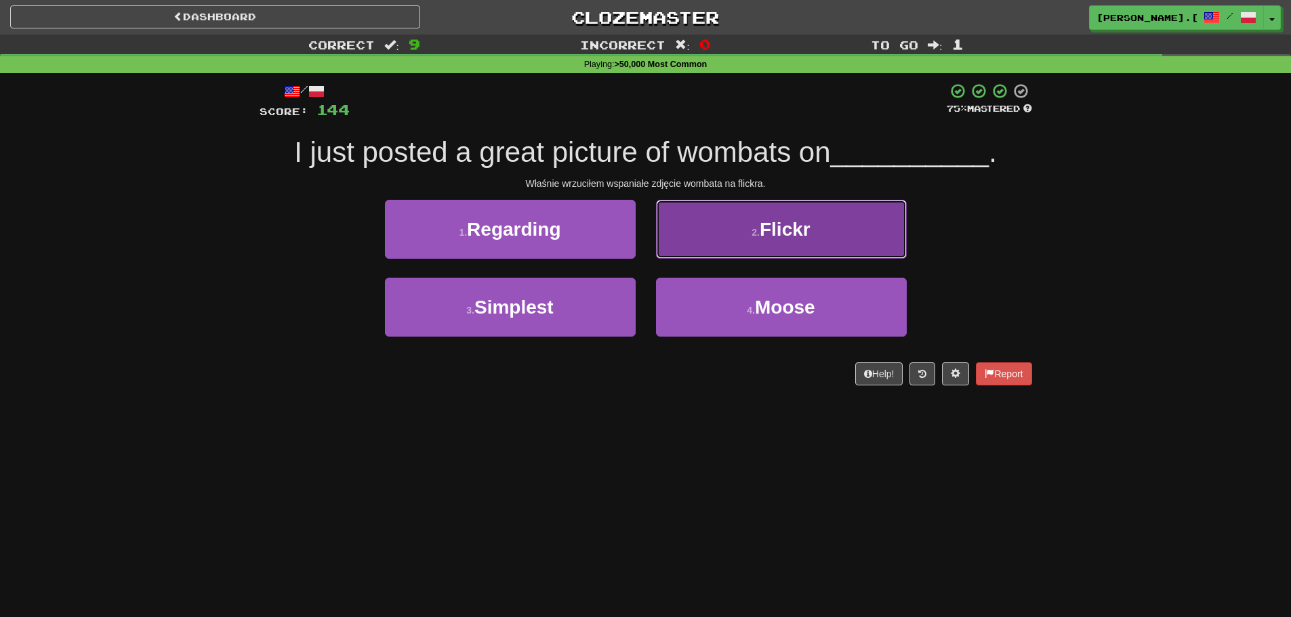
click at [798, 237] on span "Flickr" at bounding box center [784, 229] width 51 height 21
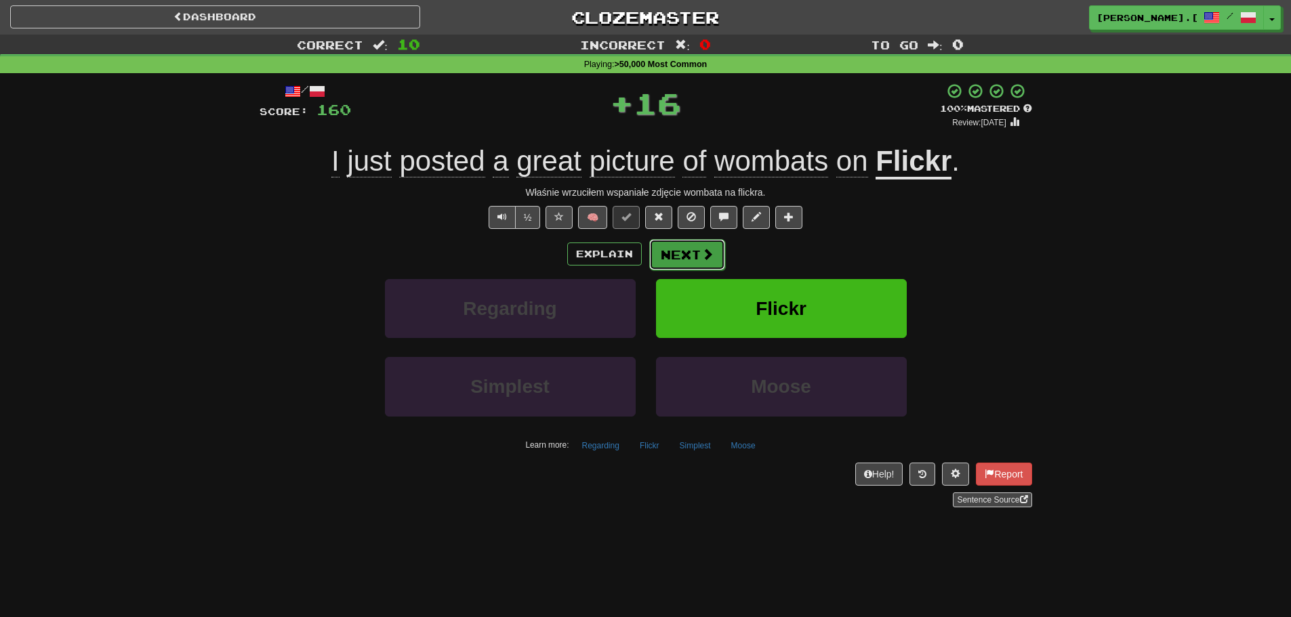
click at [683, 249] on button "Next" at bounding box center [687, 254] width 76 height 31
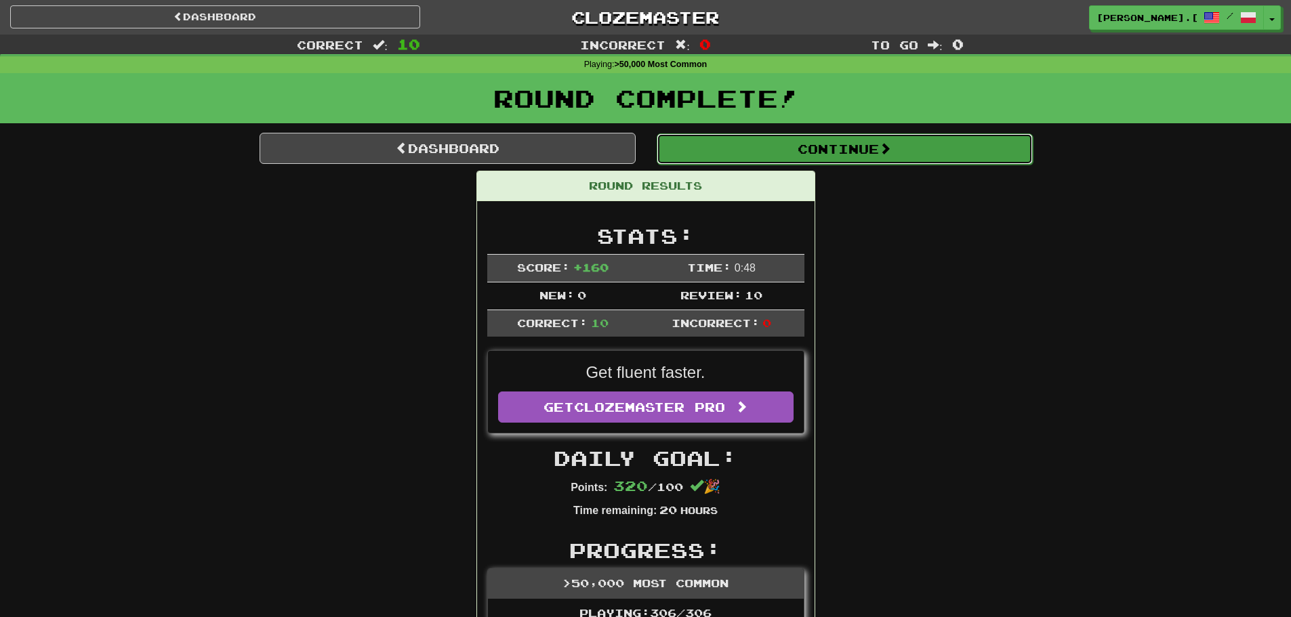
click at [859, 154] on button "Continue" at bounding box center [844, 148] width 376 height 31
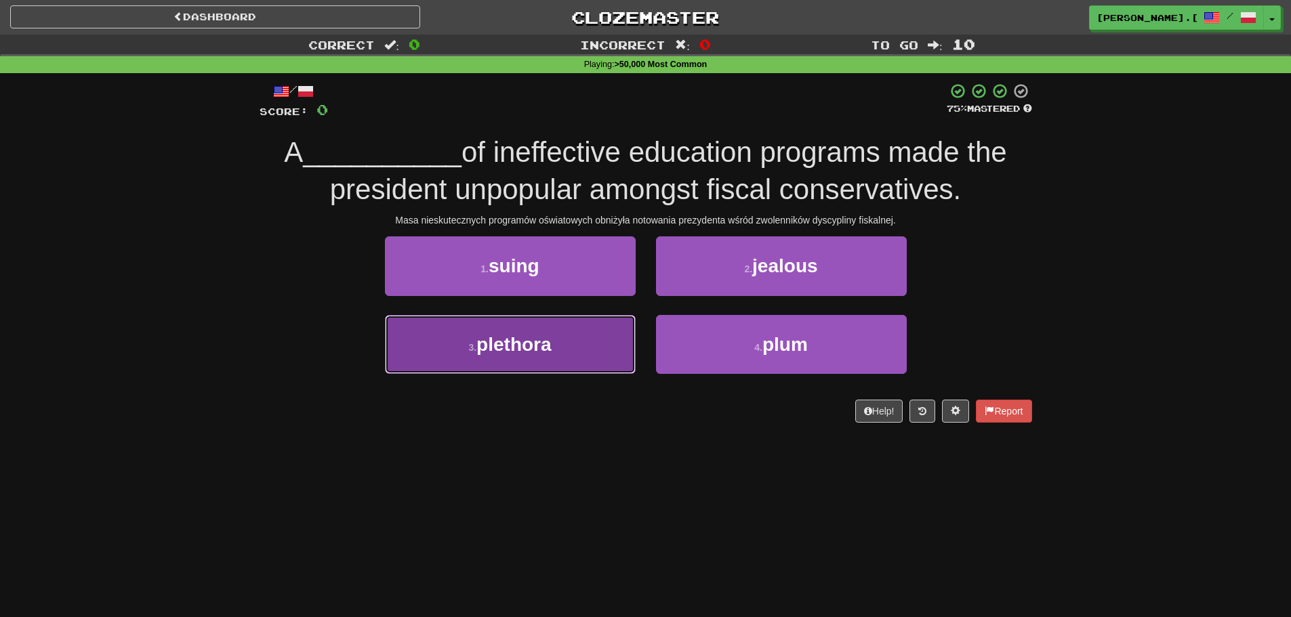
click at [516, 350] on span "plethora" at bounding box center [513, 344] width 75 height 21
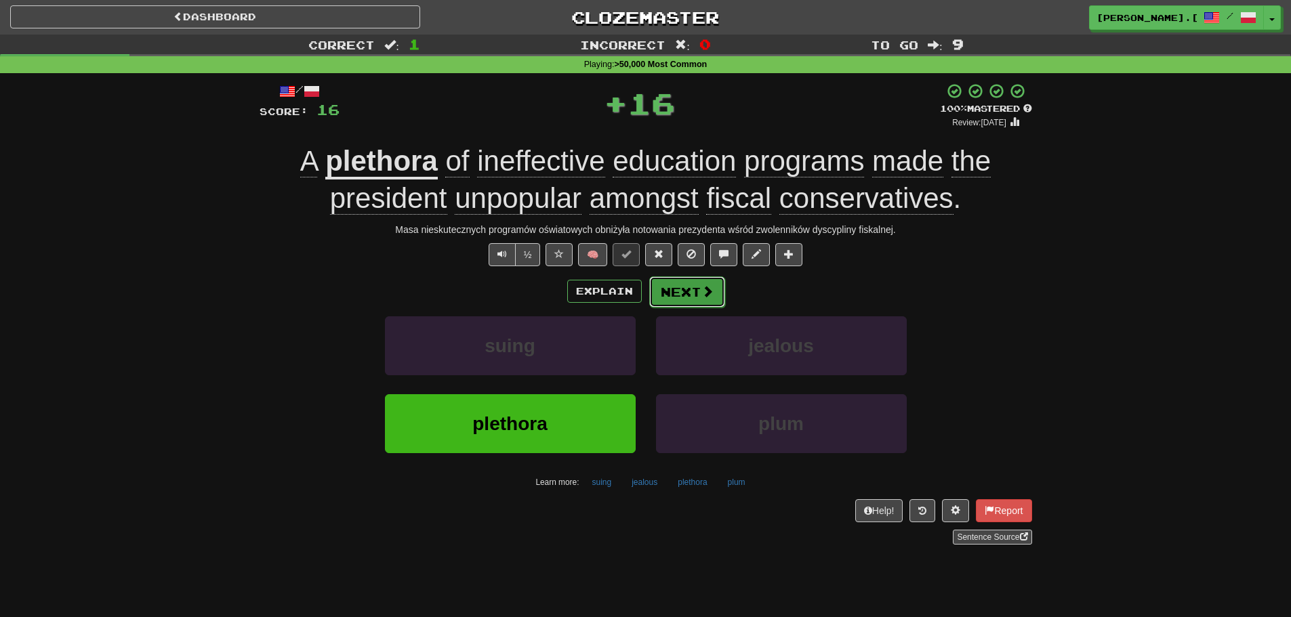
click at [681, 297] on button "Next" at bounding box center [687, 291] width 76 height 31
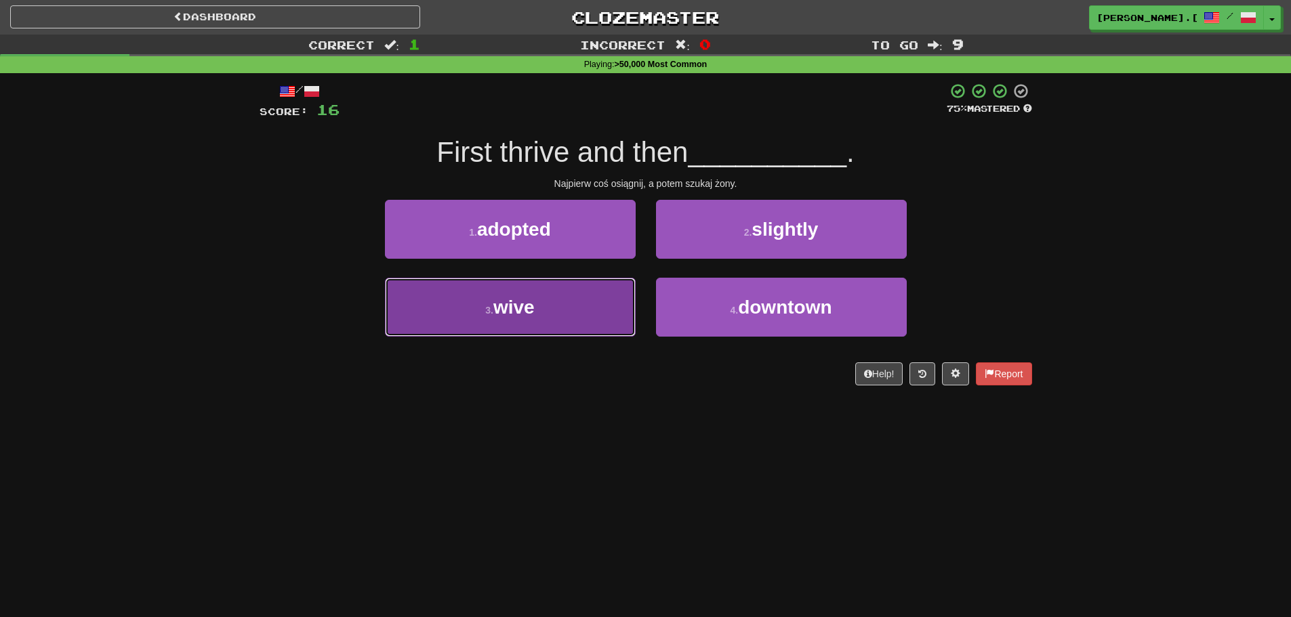
click at [547, 320] on button "3 . wive" at bounding box center [510, 307] width 251 height 59
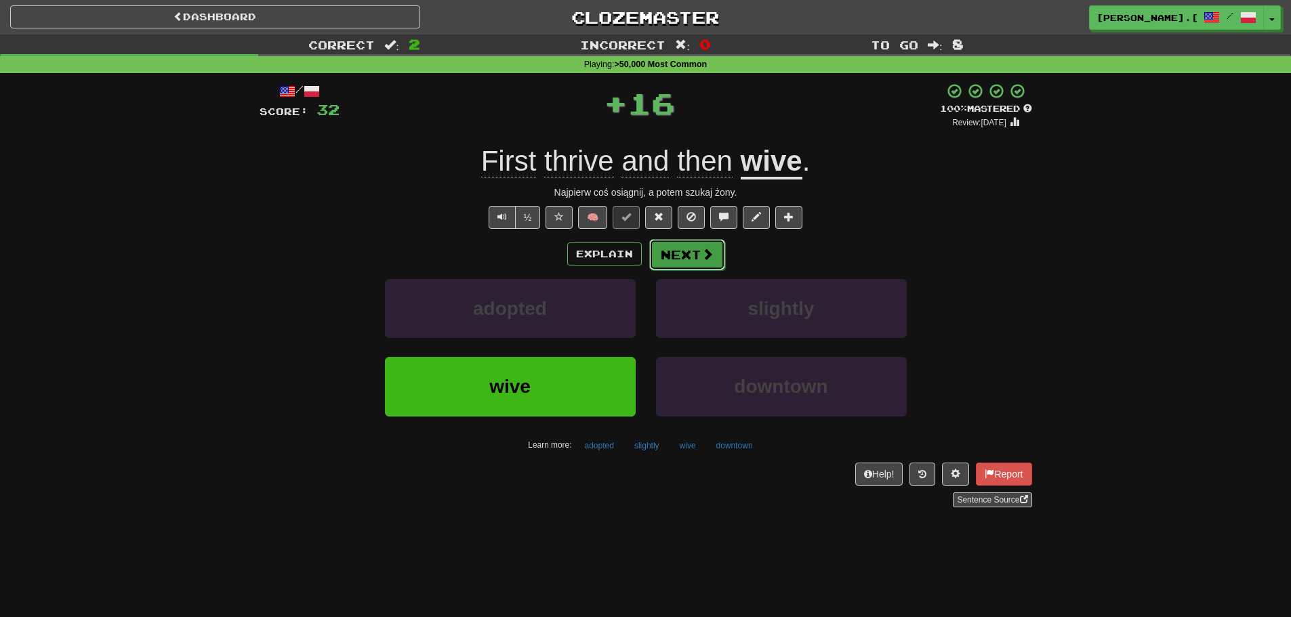
click at [684, 264] on button "Next" at bounding box center [687, 254] width 76 height 31
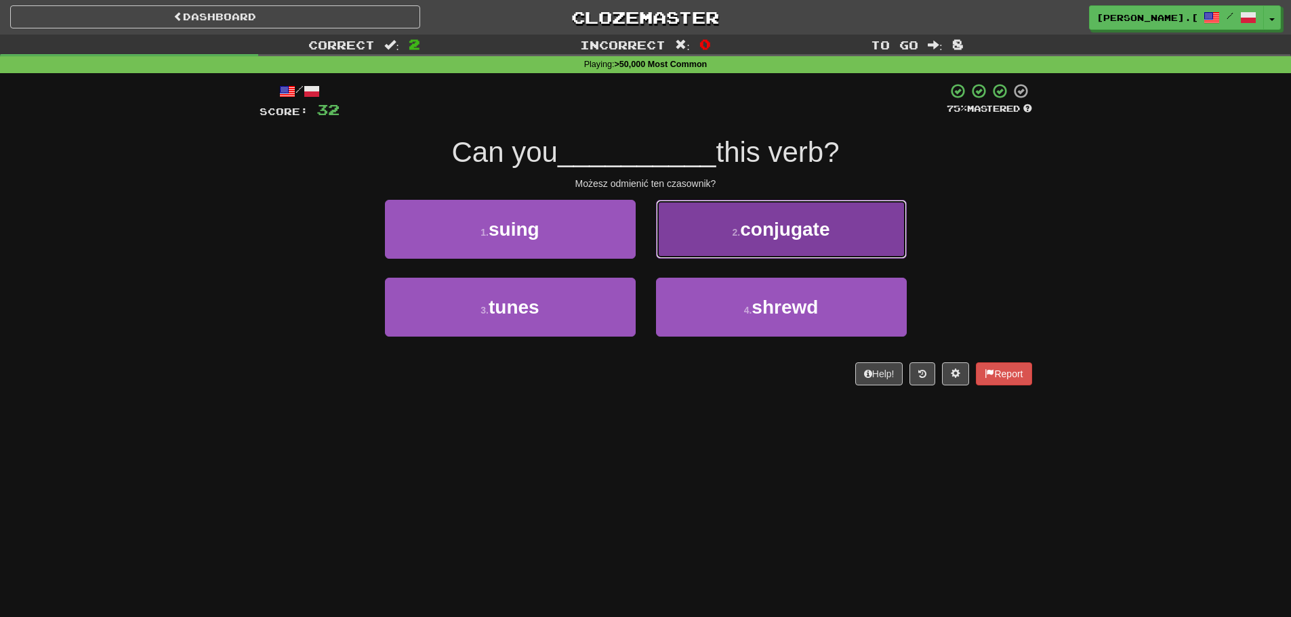
click at [819, 240] on button "2 . [GEOGRAPHIC_DATA]" at bounding box center [781, 229] width 251 height 59
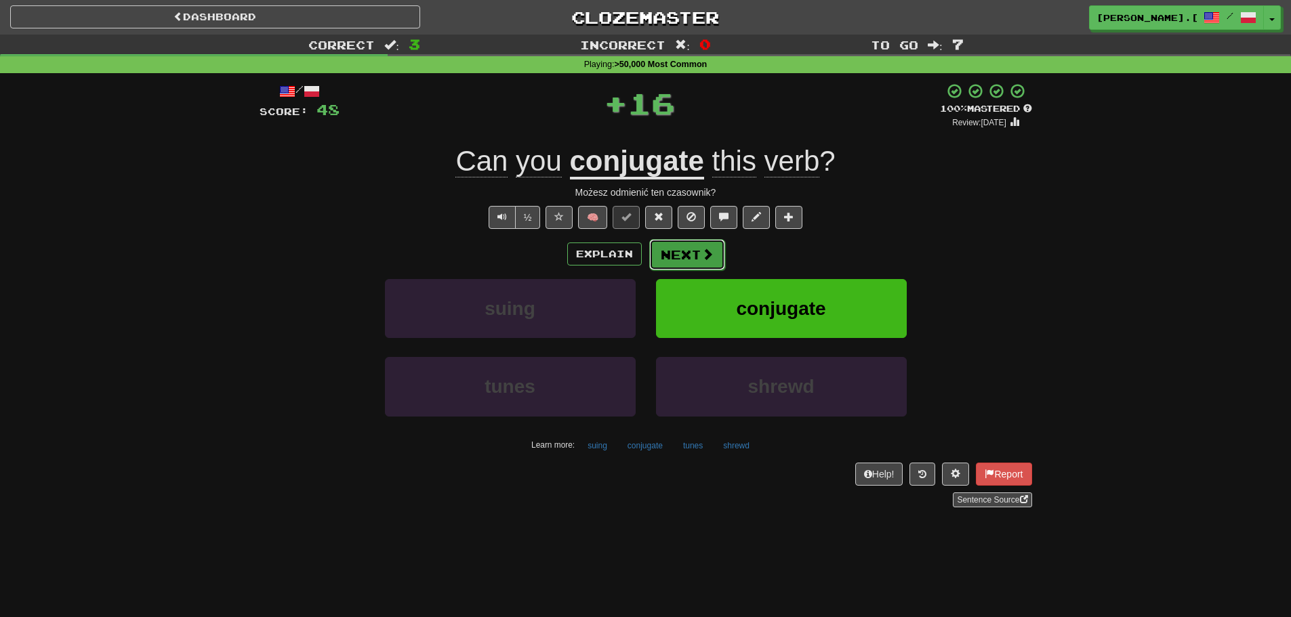
click at [709, 250] on span at bounding box center [707, 254] width 12 height 12
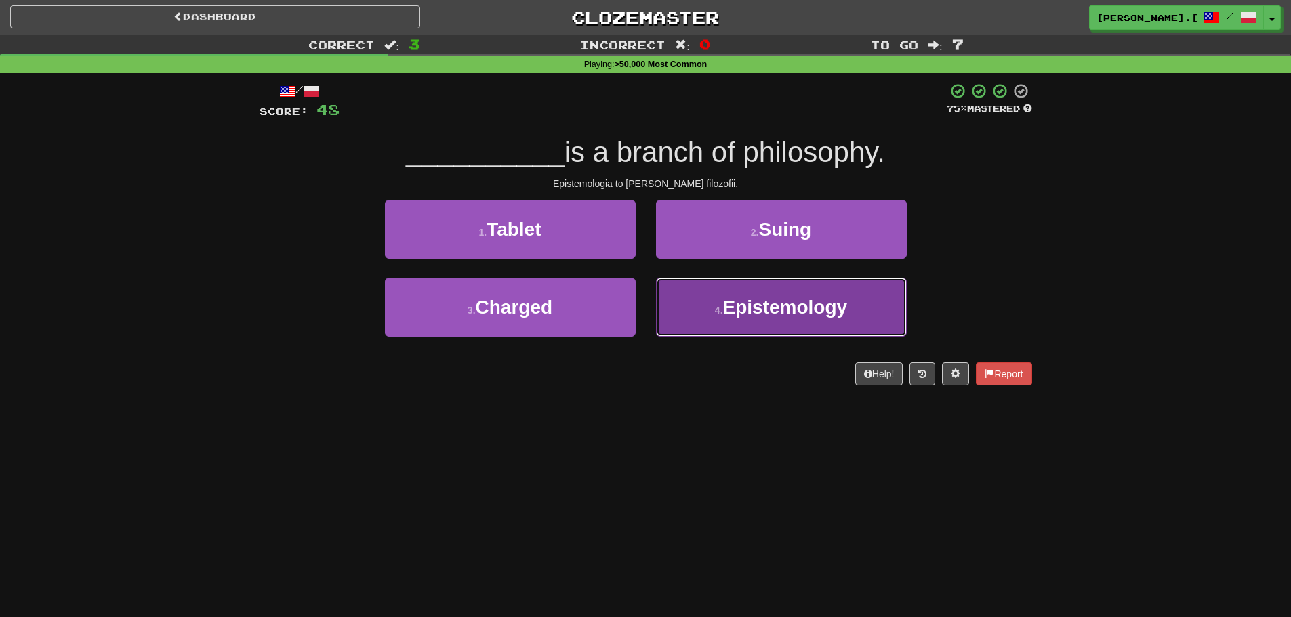
click at [744, 305] on span "Epistemology" at bounding box center [785, 307] width 125 height 21
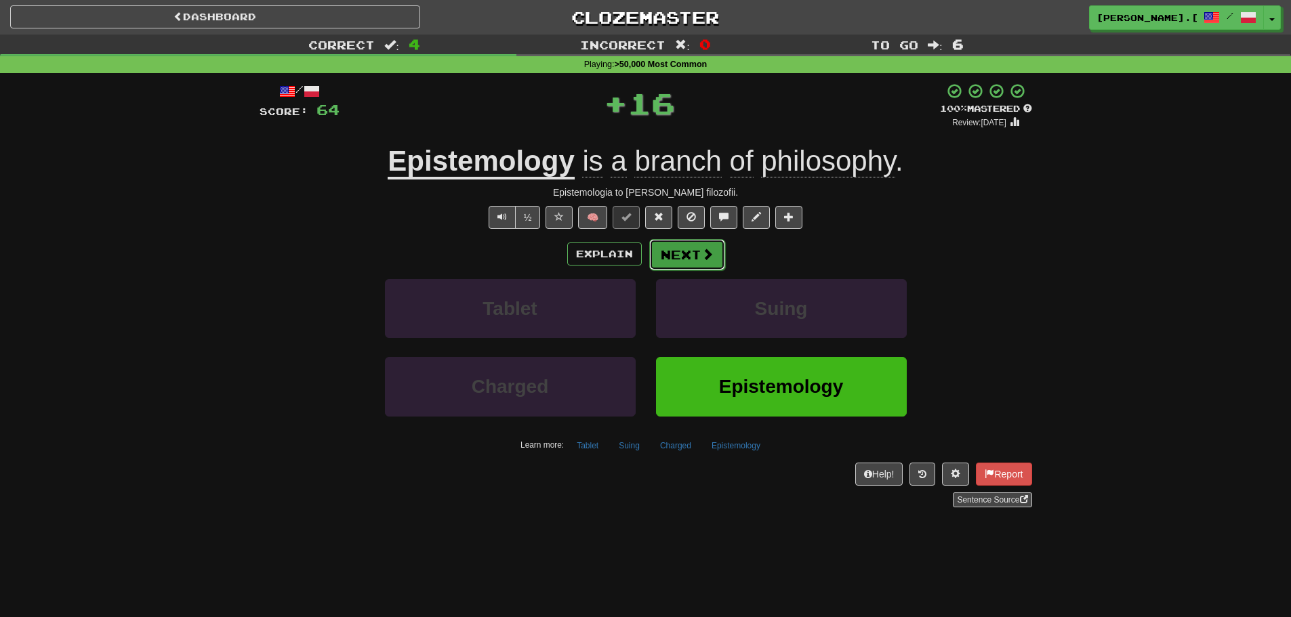
click at [716, 259] on button "Next" at bounding box center [687, 254] width 76 height 31
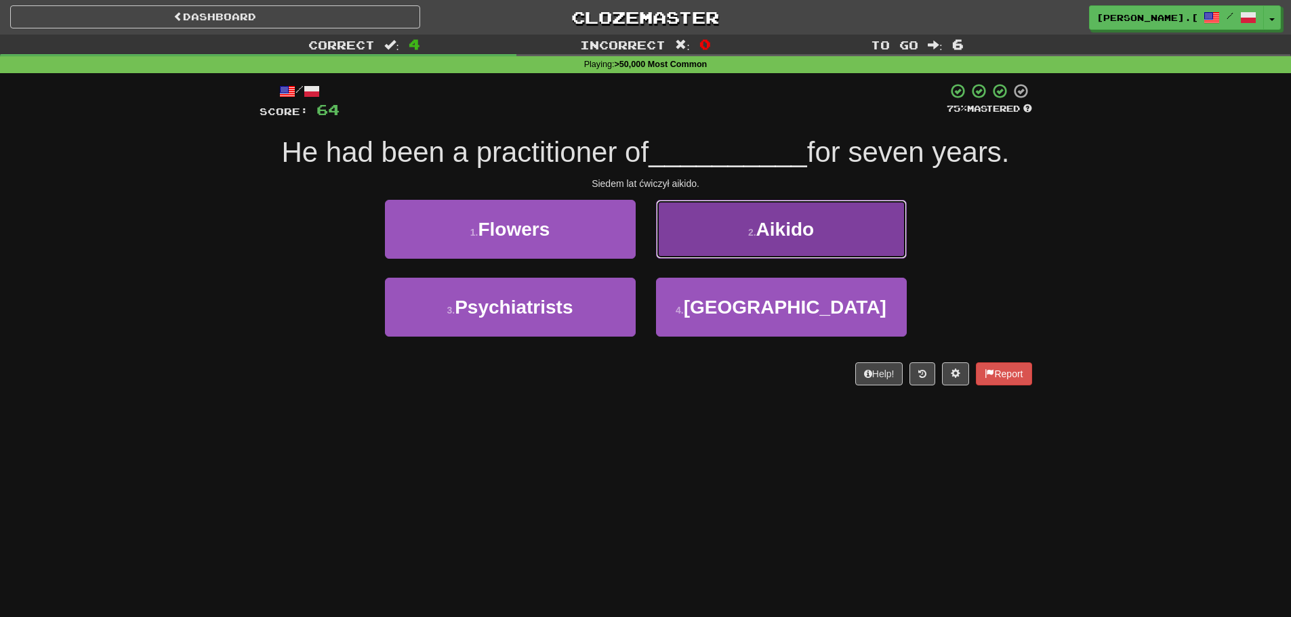
click at [833, 228] on button "2 . Aikido" at bounding box center [781, 229] width 251 height 59
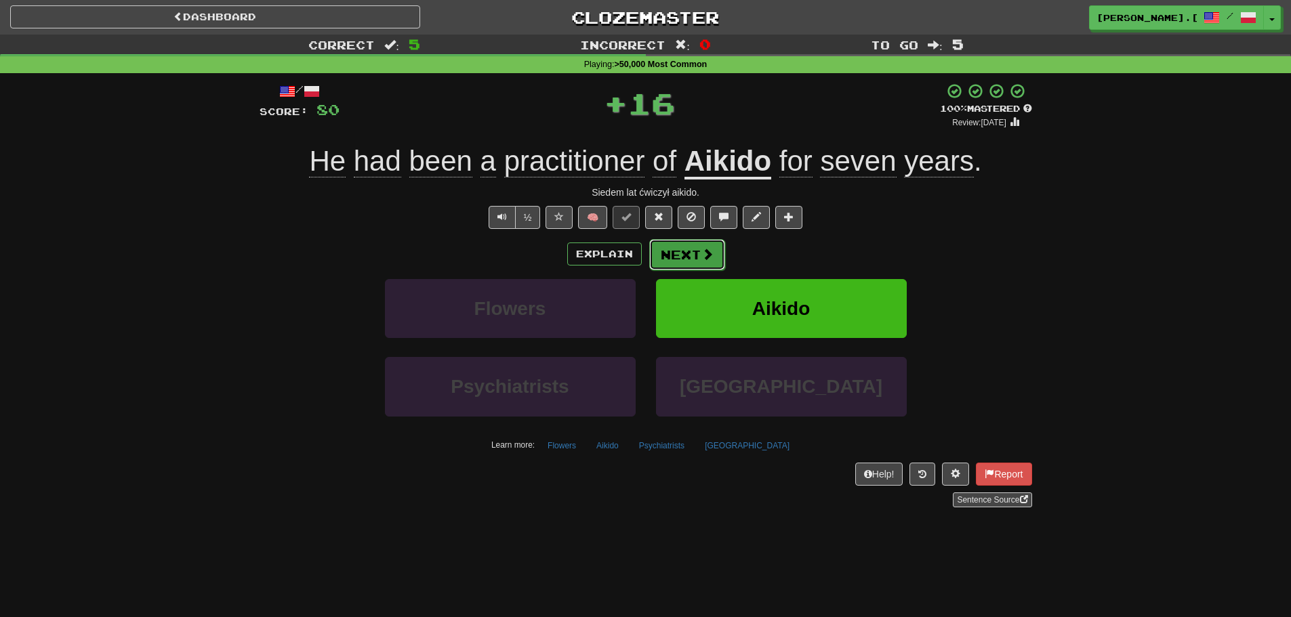
click at [706, 249] on span at bounding box center [707, 254] width 12 height 12
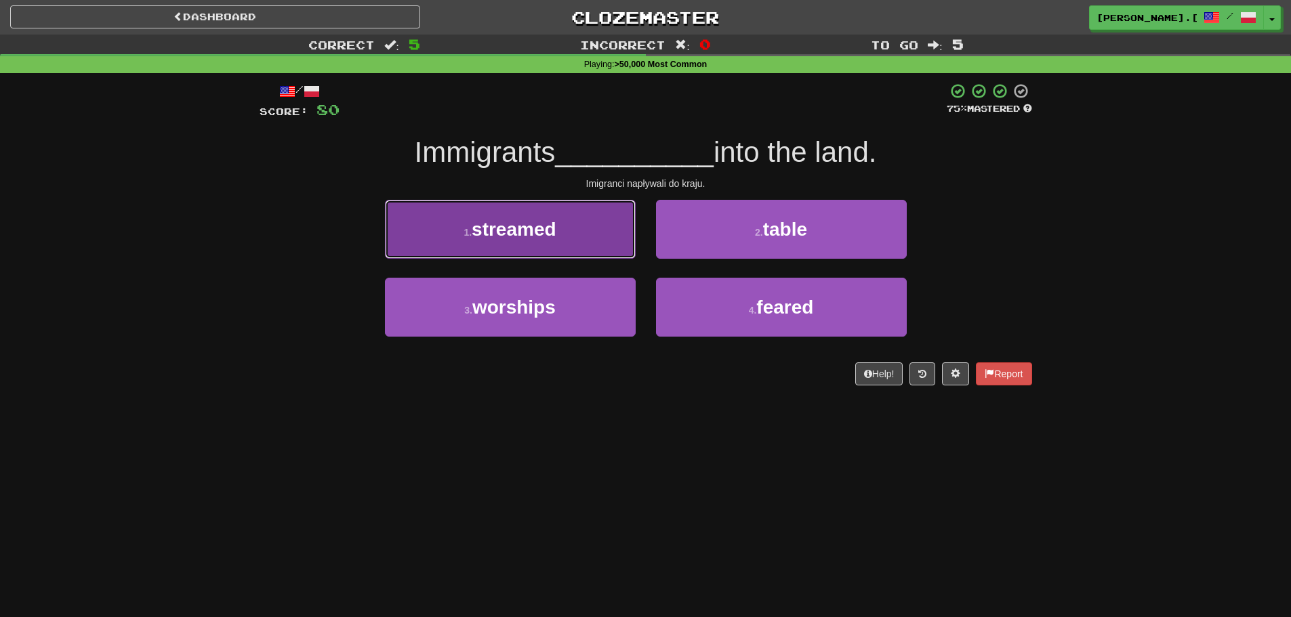
click at [463, 247] on button "1 . streamed" at bounding box center [510, 229] width 251 height 59
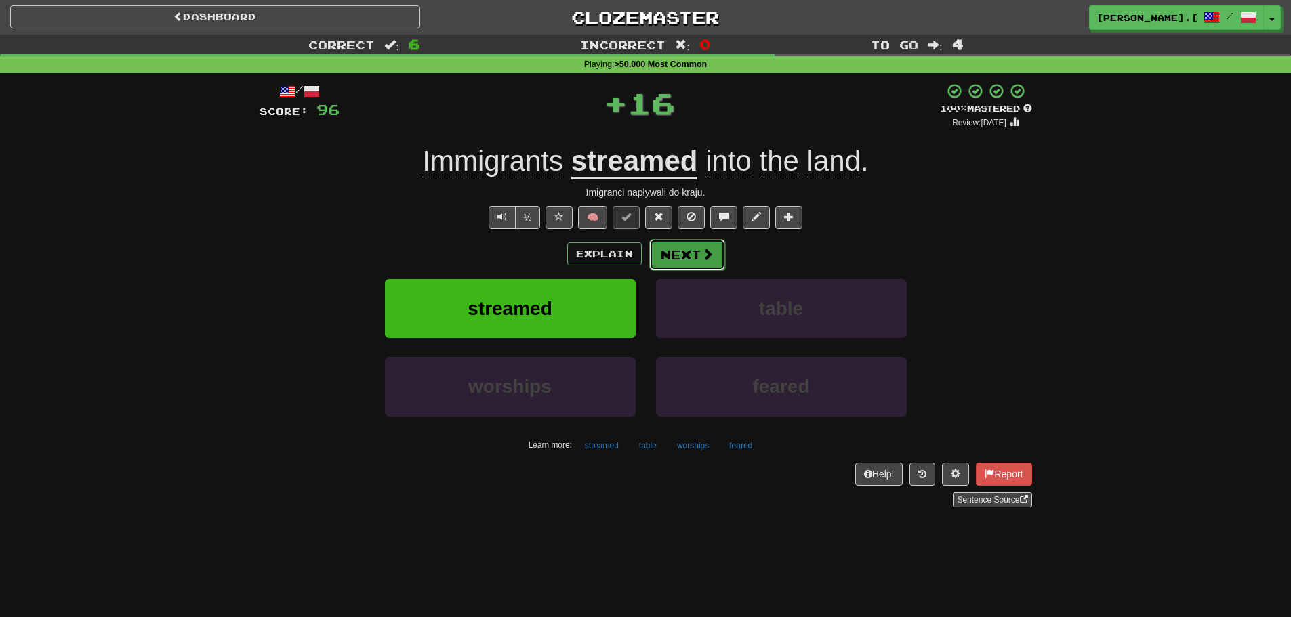
click at [706, 248] on span at bounding box center [707, 254] width 12 height 12
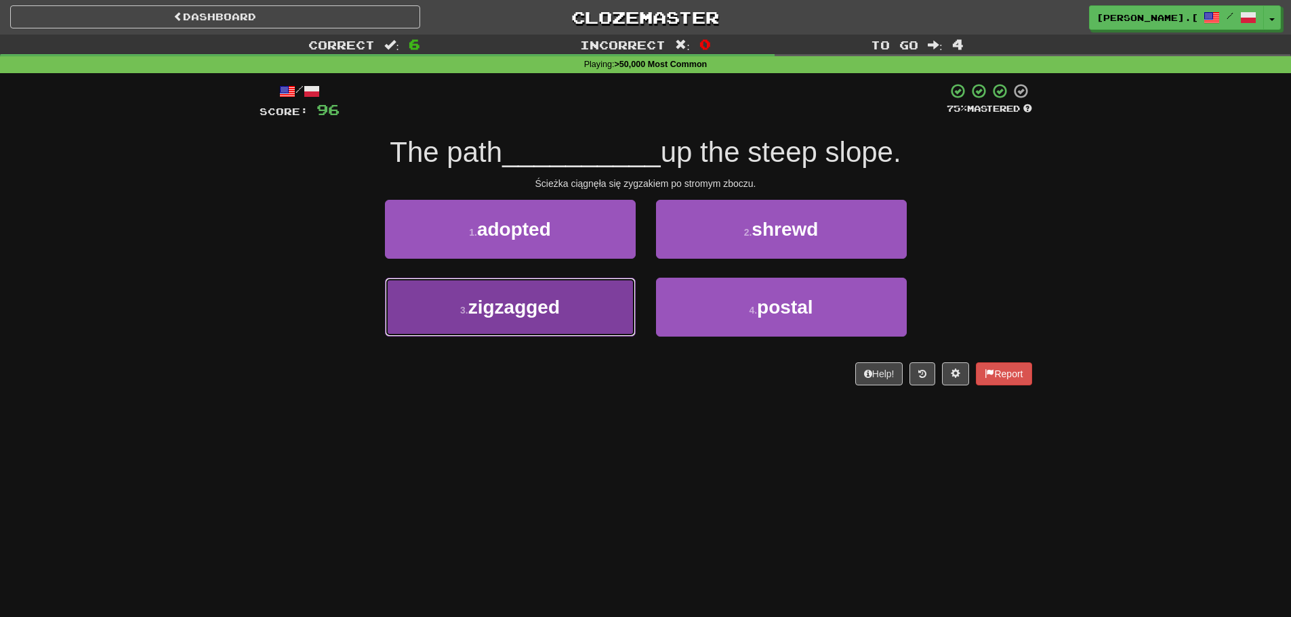
click at [547, 313] on span "zigzagged" at bounding box center [513, 307] width 91 height 21
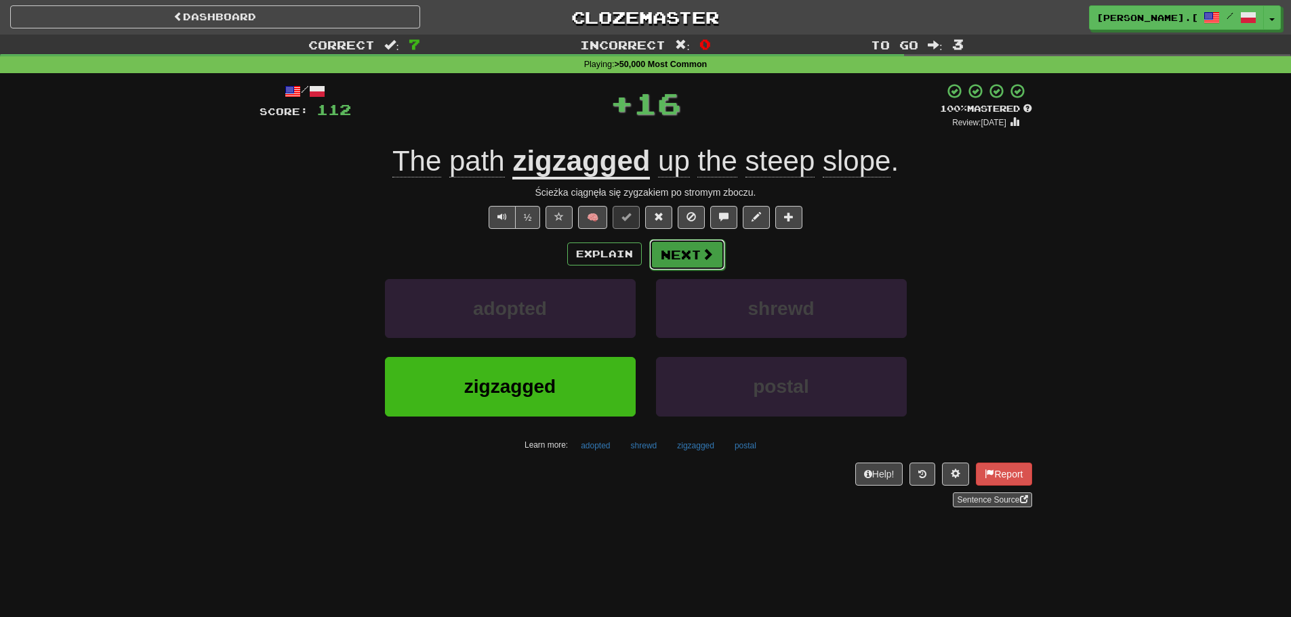
click at [686, 259] on button "Next" at bounding box center [687, 254] width 76 height 31
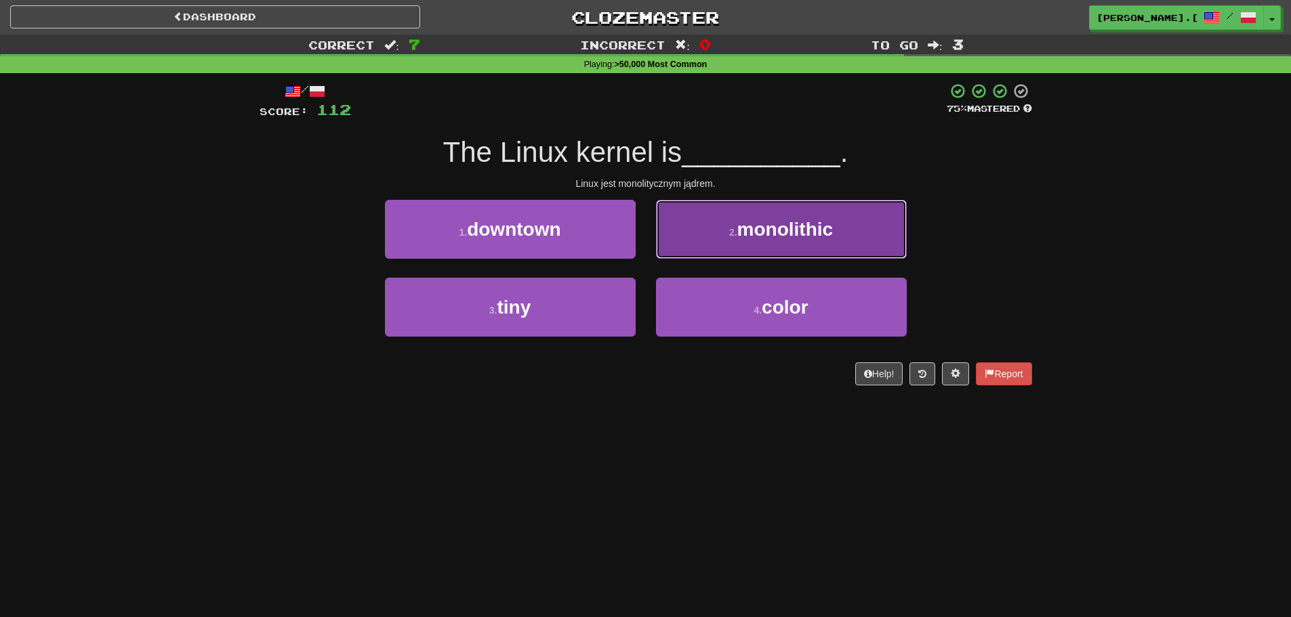
click at [766, 232] on span "monolithic" at bounding box center [785, 229] width 96 height 21
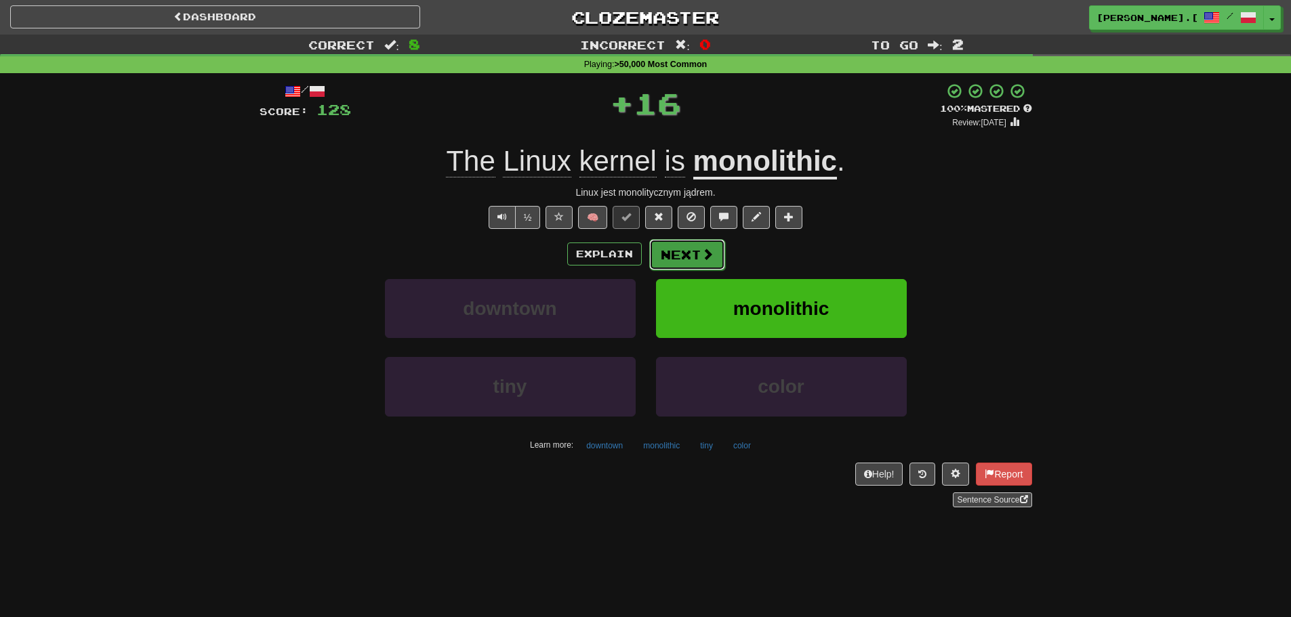
click at [684, 253] on button "Next" at bounding box center [687, 254] width 76 height 31
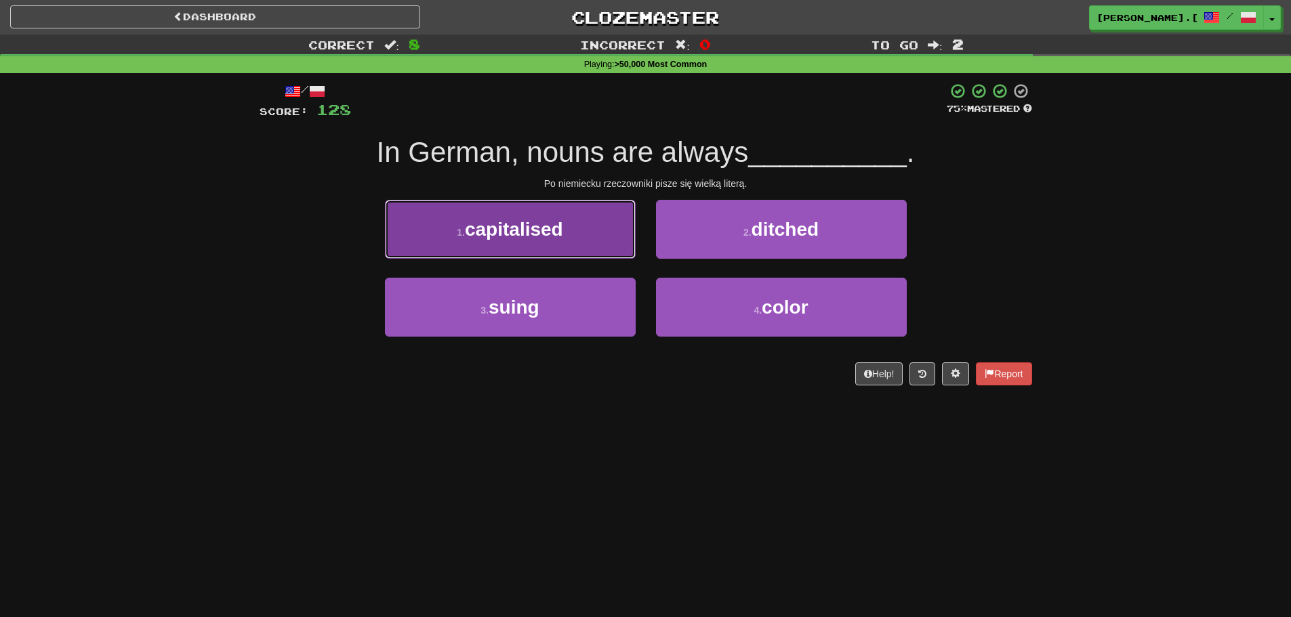
click at [520, 243] on button "1 . capitalised" at bounding box center [510, 229] width 251 height 59
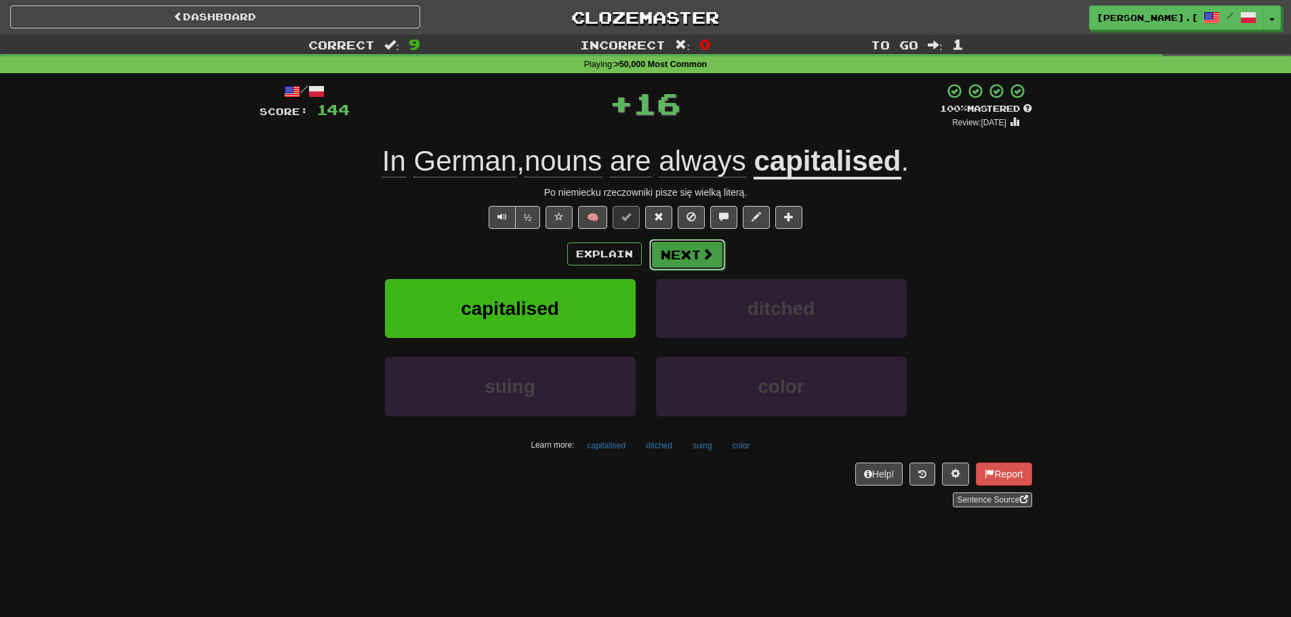
click at [688, 247] on button "Next" at bounding box center [687, 254] width 76 height 31
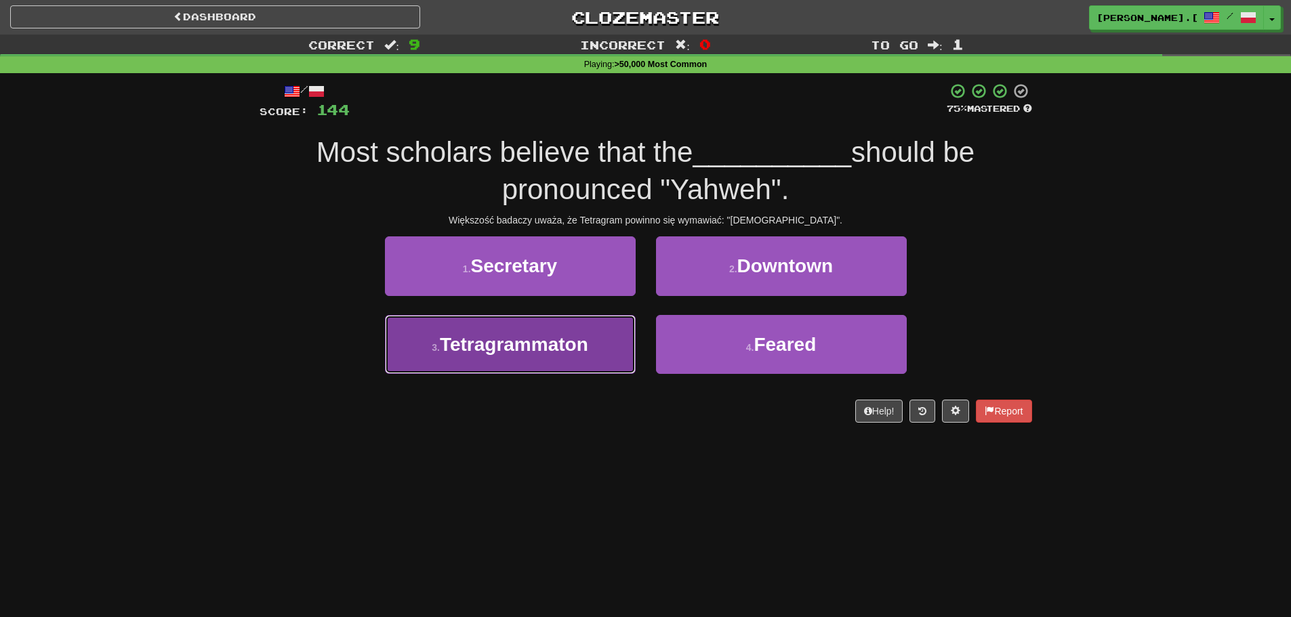
click at [507, 356] on button "3 . Tetragrammaton" at bounding box center [510, 344] width 251 height 59
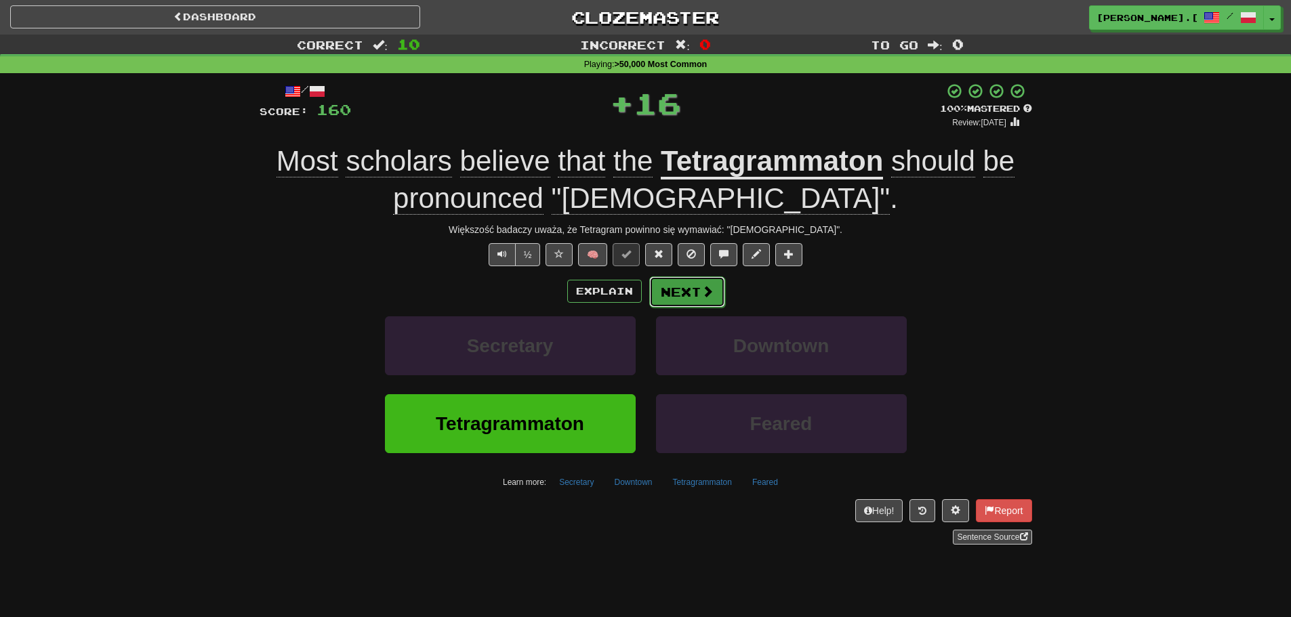
click at [706, 305] on button "Next" at bounding box center [687, 291] width 76 height 31
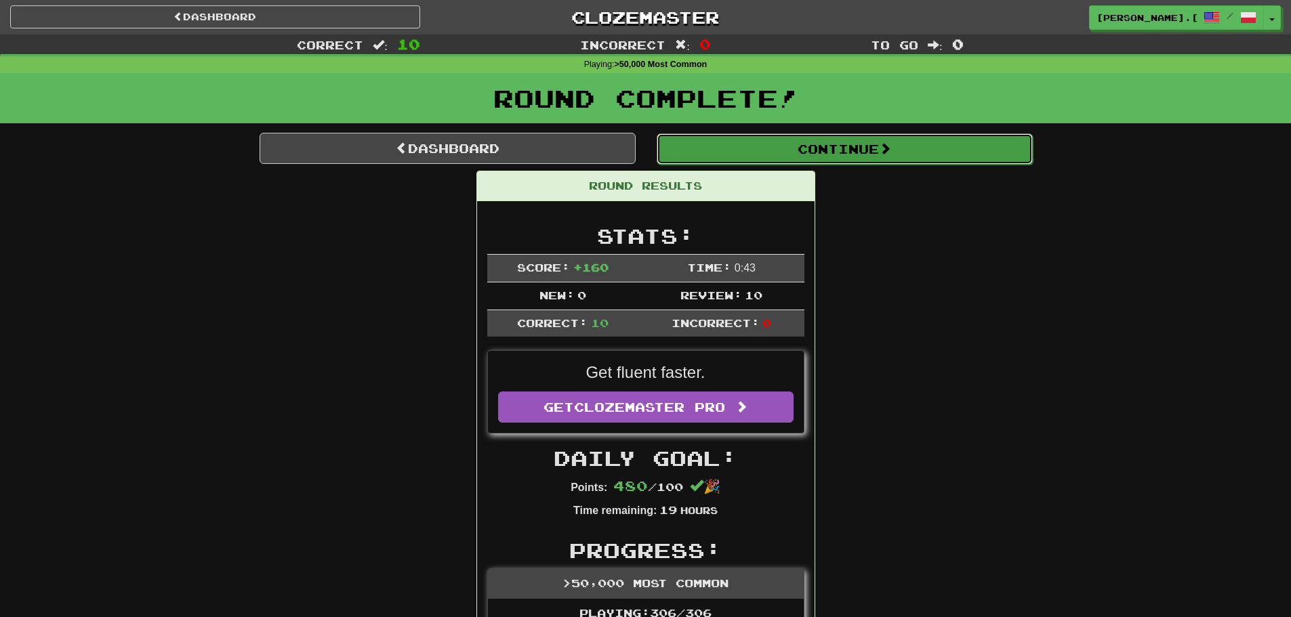
click at [909, 151] on button "Continue" at bounding box center [844, 148] width 376 height 31
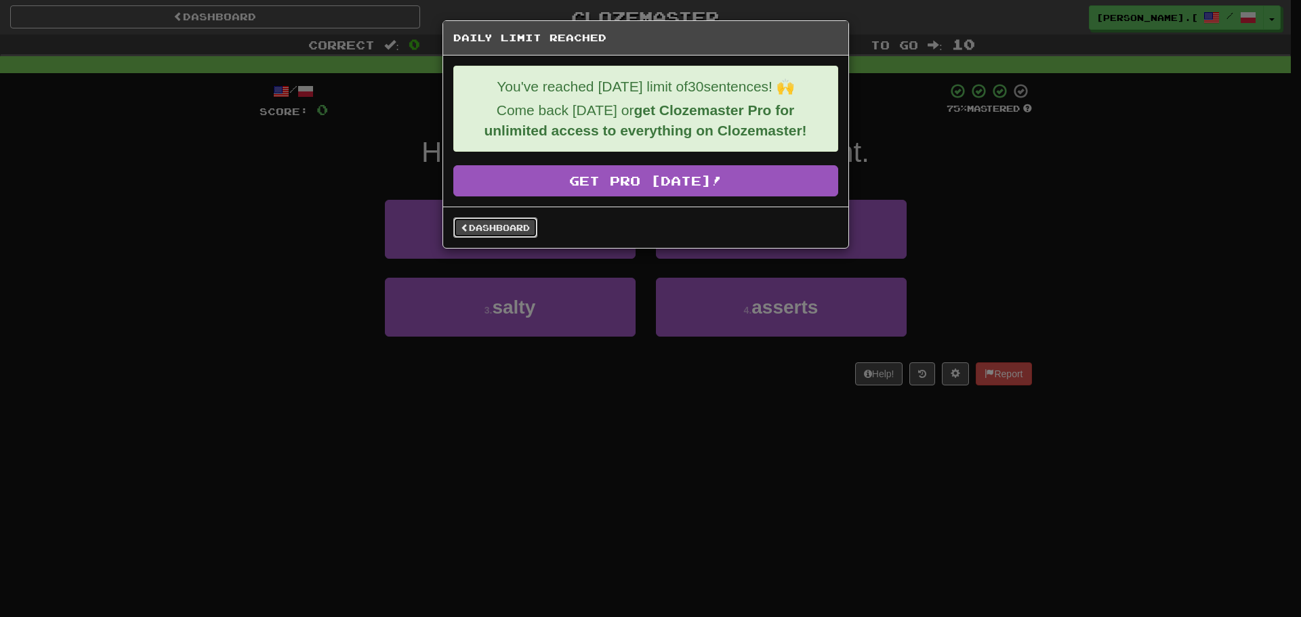
click at [522, 223] on link "Dashboard" at bounding box center [495, 227] width 84 height 20
